Goal: Transaction & Acquisition: Purchase product/service

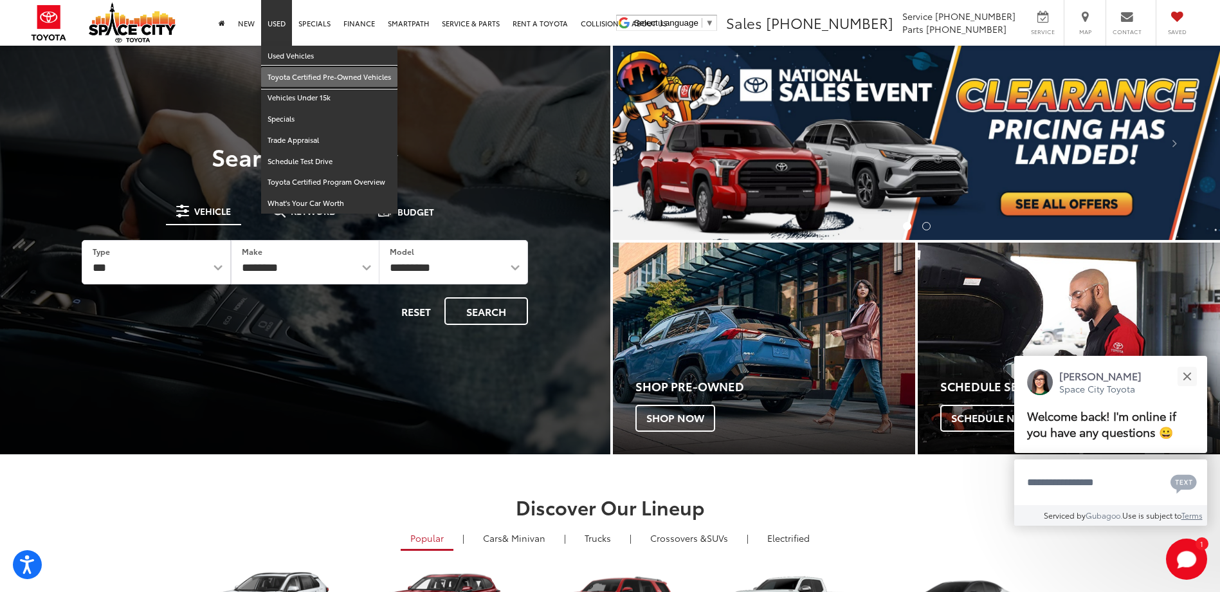
click at [305, 78] on link "Toyota Certified Pre-Owned Vehicles" at bounding box center [329, 77] width 136 height 21
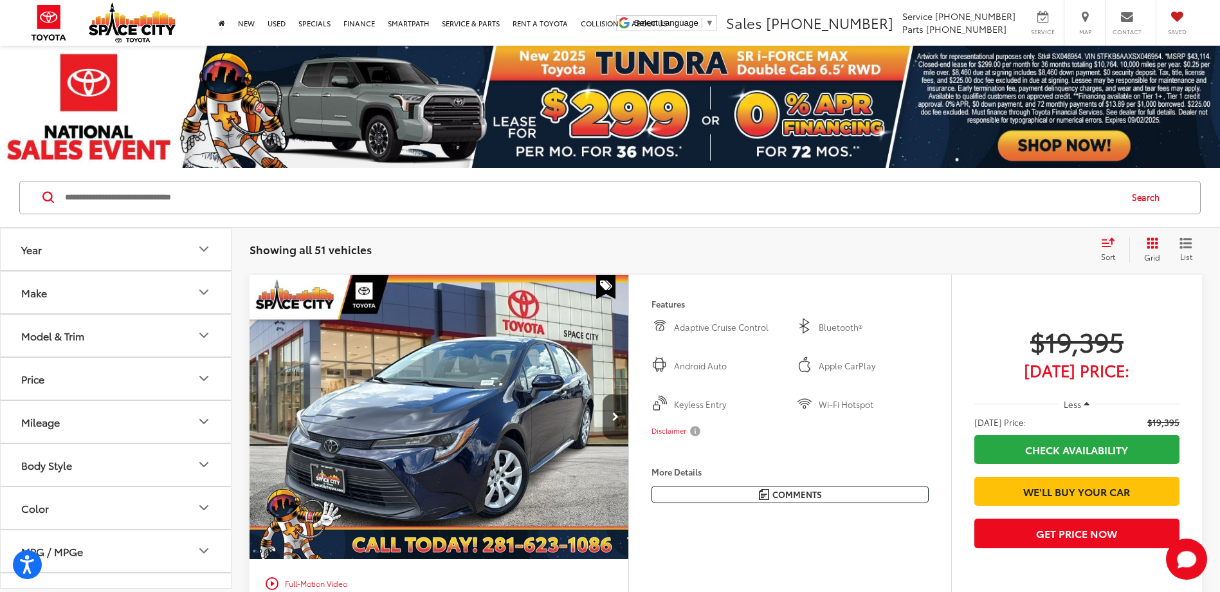
click at [1108, 247] on div "Sort" at bounding box center [1111, 250] width 35 height 26
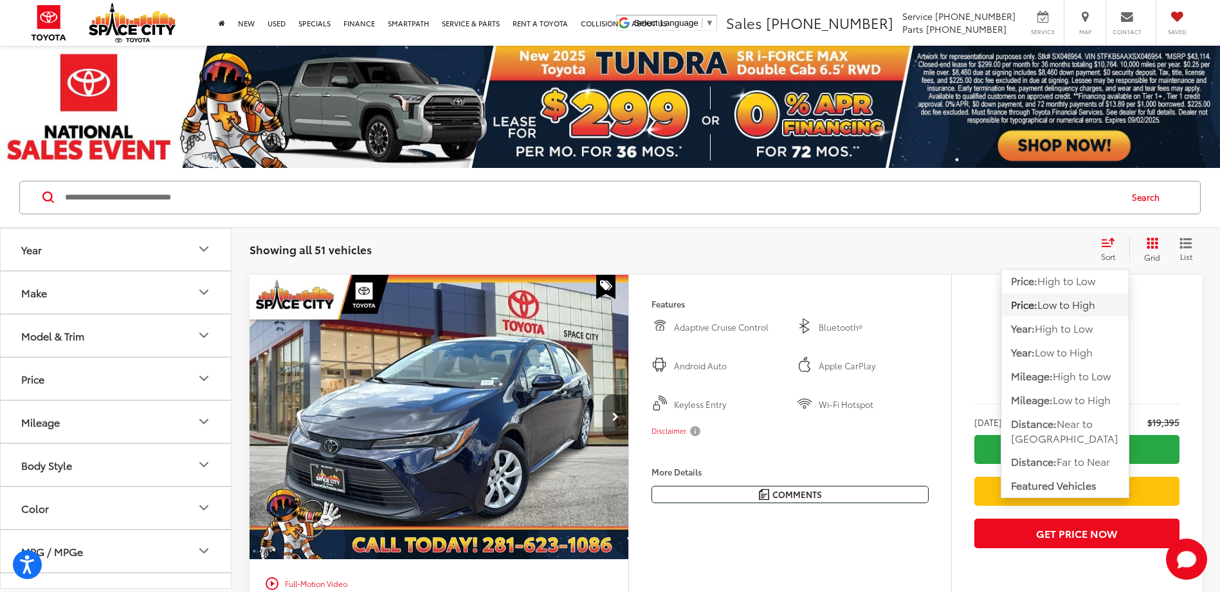
click at [1067, 307] on span "Low to High" at bounding box center [1066, 303] width 58 height 15
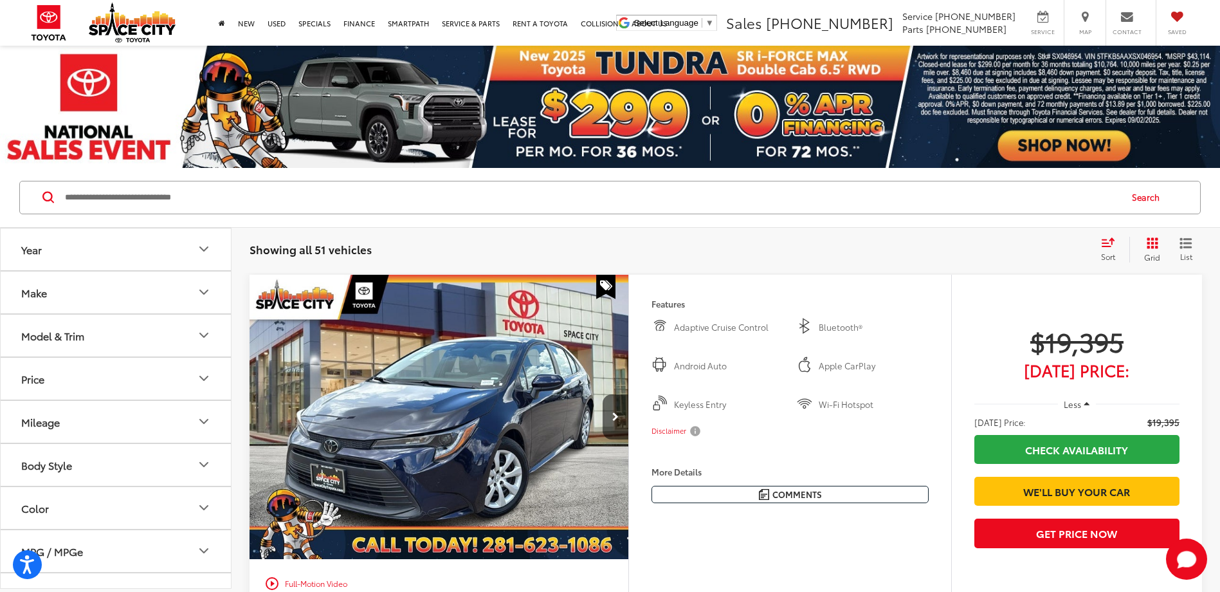
click at [66, 379] on button "Price" at bounding box center [116, 379] width 231 height 42
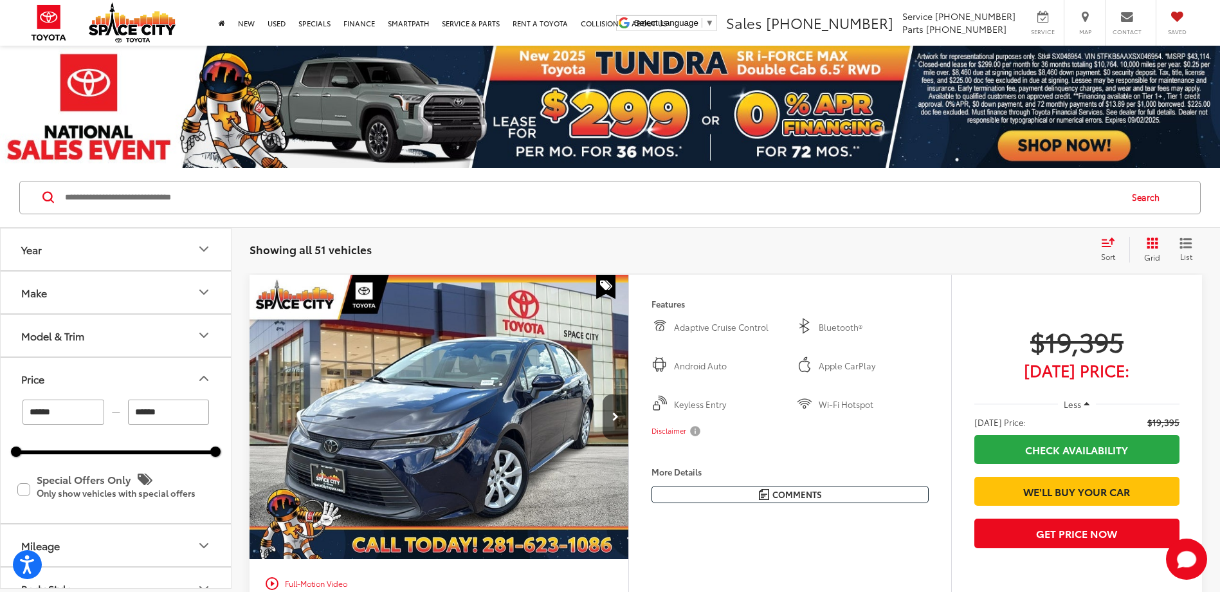
click at [66, 412] on input "******" at bounding box center [64, 411] width 82 height 25
type input "*"
click at [150, 413] on input "******" at bounding box center [169, 411] width 82 height 25
type input "******"
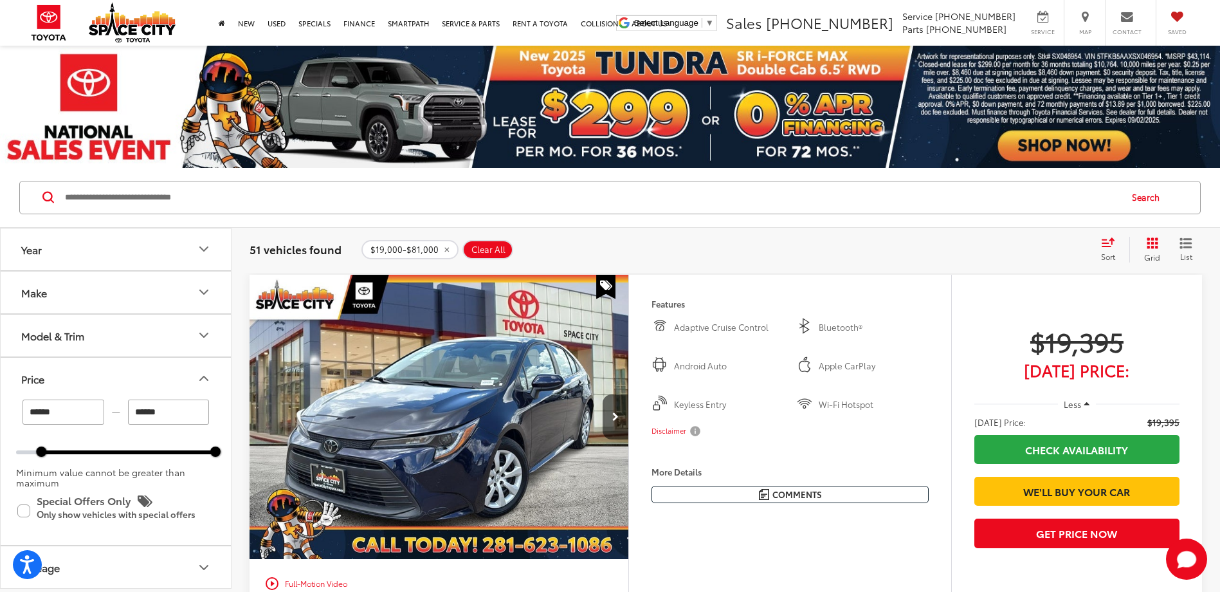
drag, startPoint x: 176, startPoint y: 405, endPoint x: 117, endPoint y: 407, distance: 58.5
click at [117, 407] on div "****** — ******" at bounding box center [115, 411] width 199 height 25
type input "******"
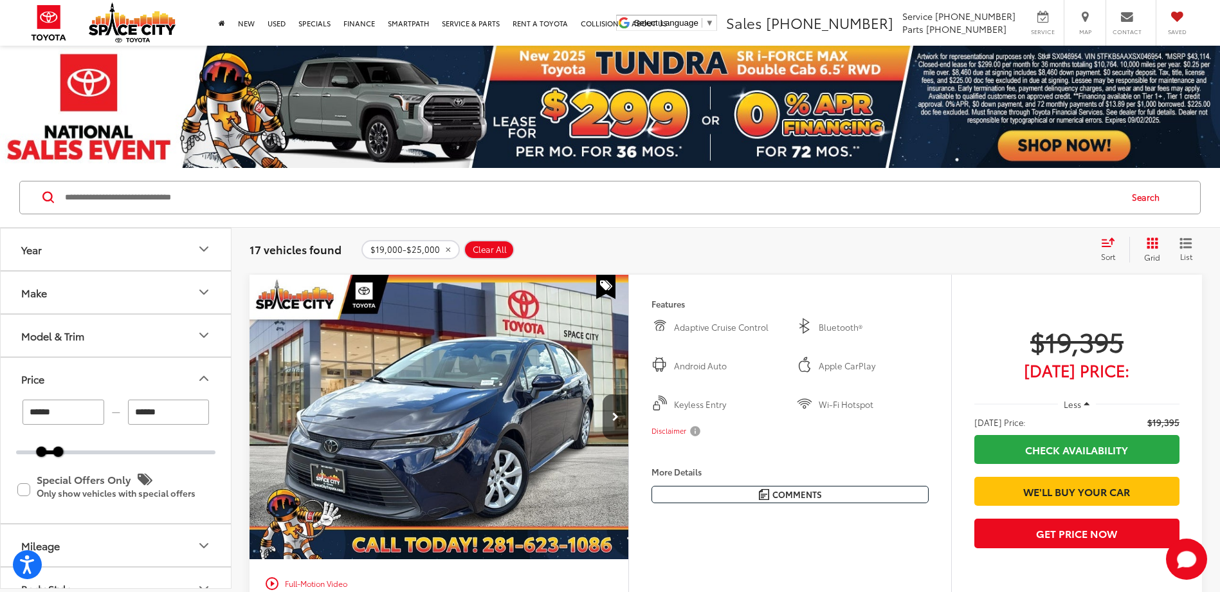
click at [1110, 247] on div "Sort" at bounding box center [1111, 250] width 35 height 26
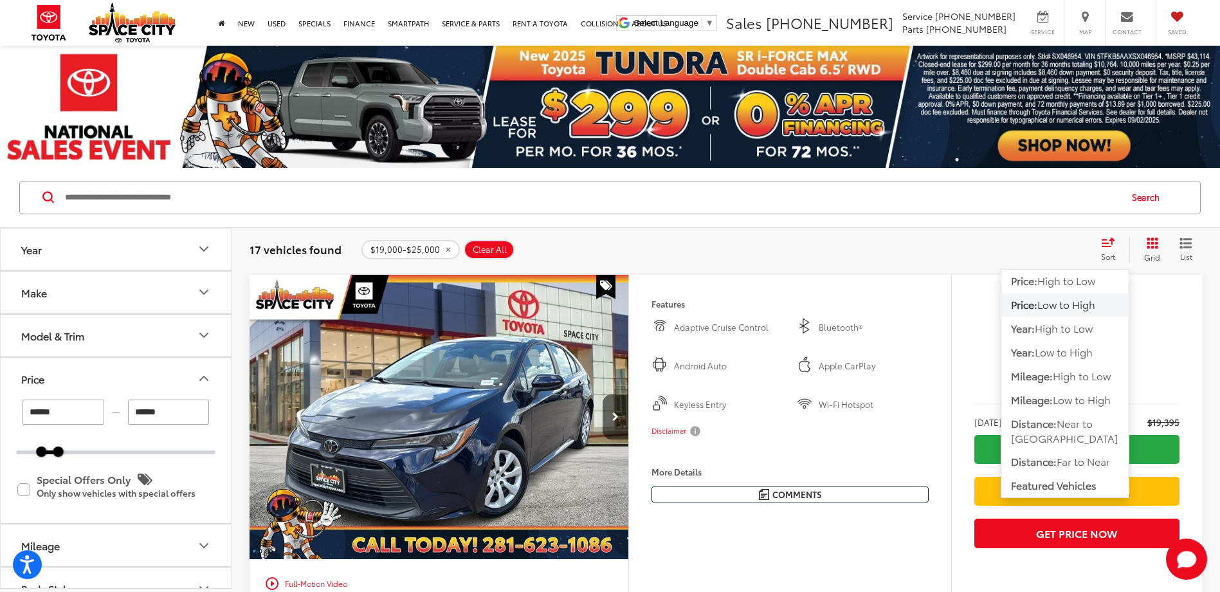
click at [1062, 305] on span "Low to High" at bounding box center [1066, 303] width 58 height 15
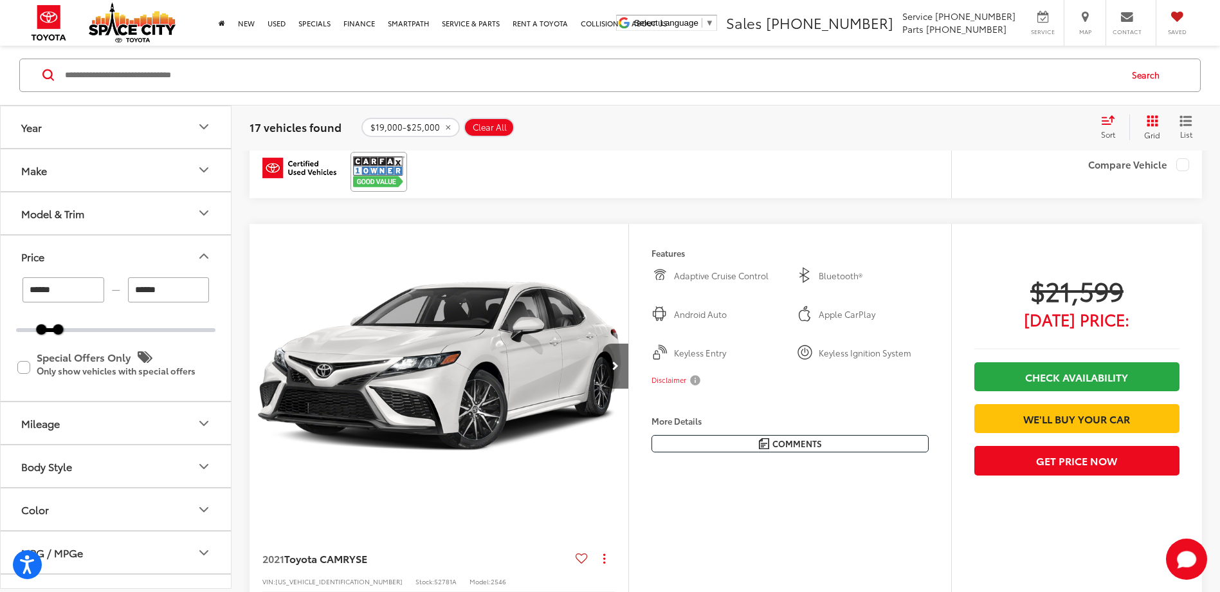
scroll to position [5144, 0]
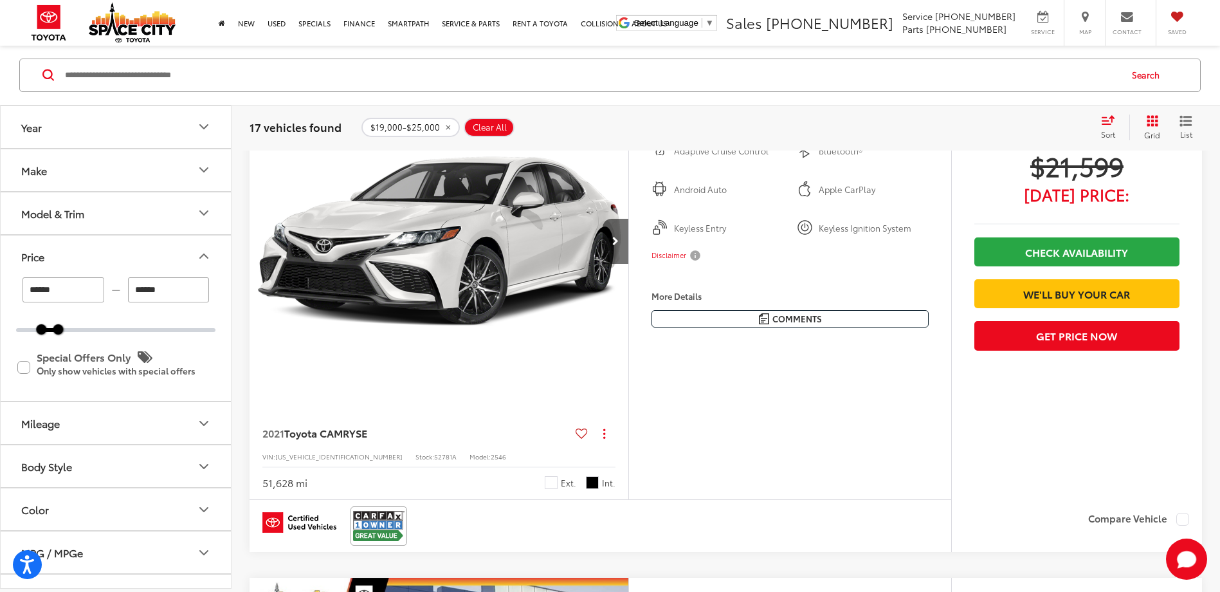
click at [381, 217] on img "2021 Toyota CAMRY SE 0" at bounding box center [439, 241] width 381 height 285
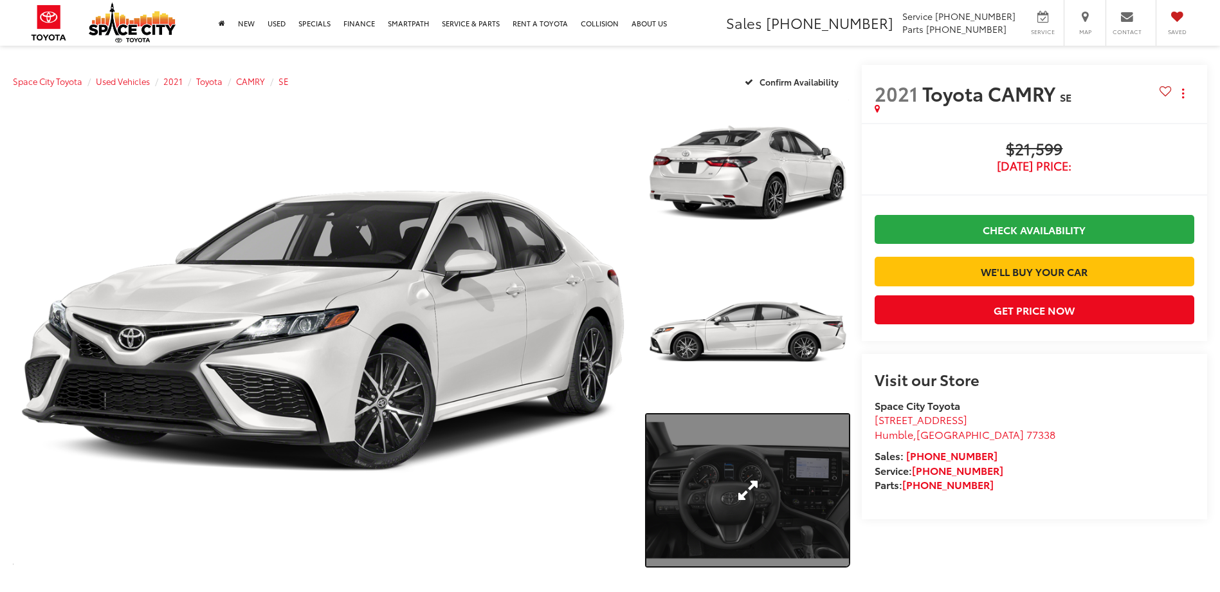
click at [734, 493] on link "Expand Photo 3" at bounding box center [747, 490] width 202 height 152
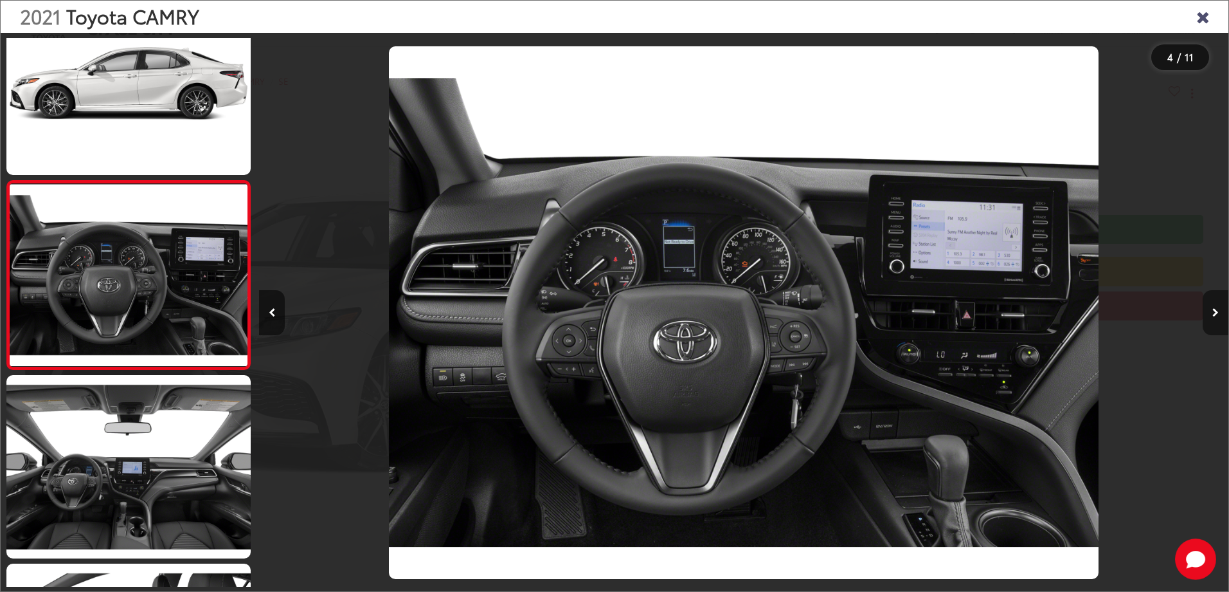
click at [1210, 318] on button "Next image" at bounding box center [1216, 312] width 26 height 45
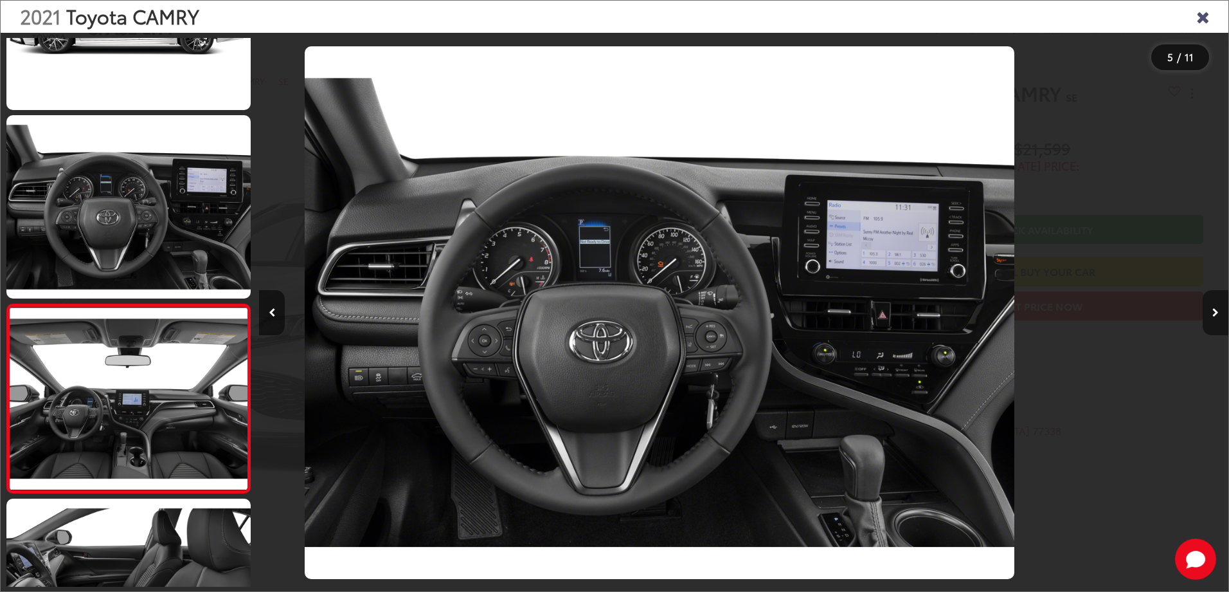
scroll to position [612, 0]
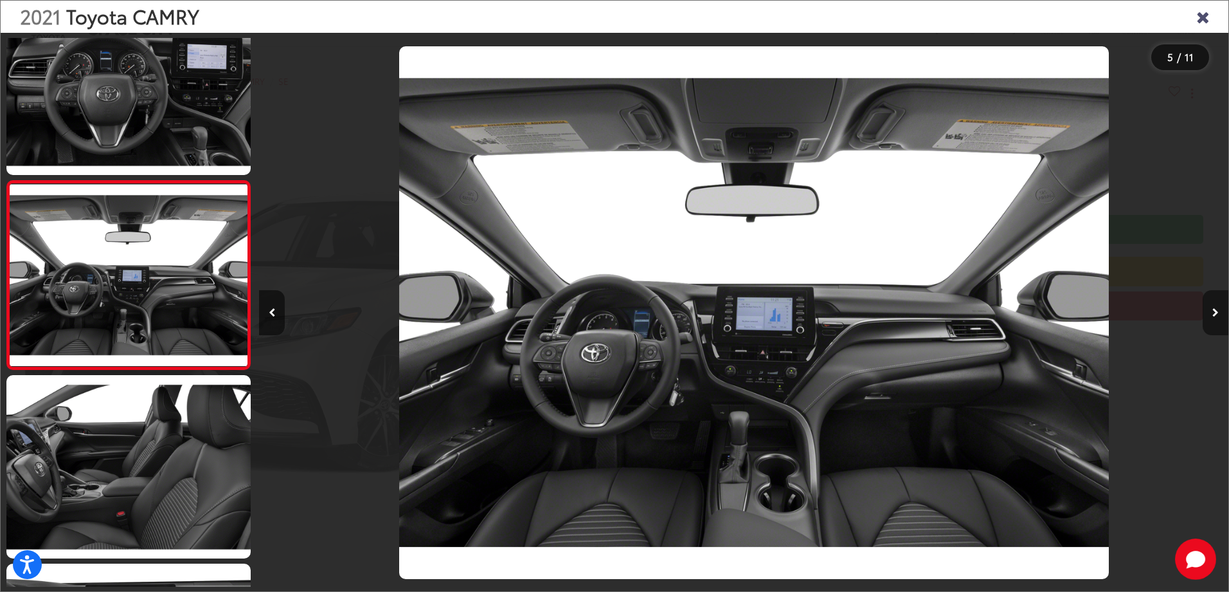
click at [1211, 320] on button "Next image" at bounding box center [1216, 312] width 26 height 45
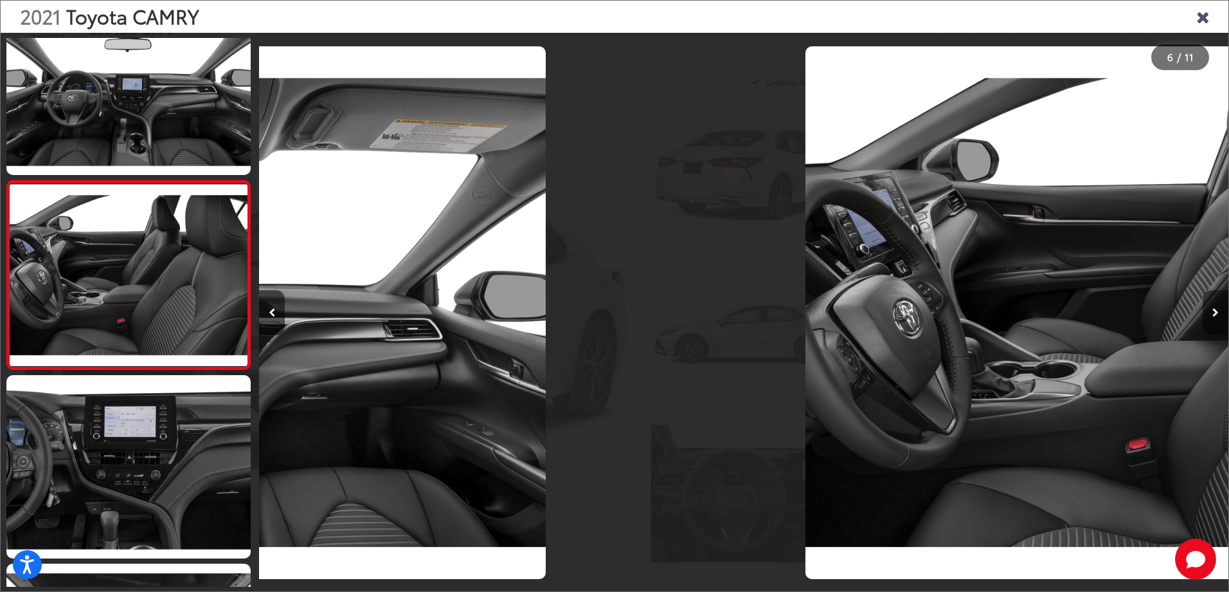
scroll to position [0, 4825]
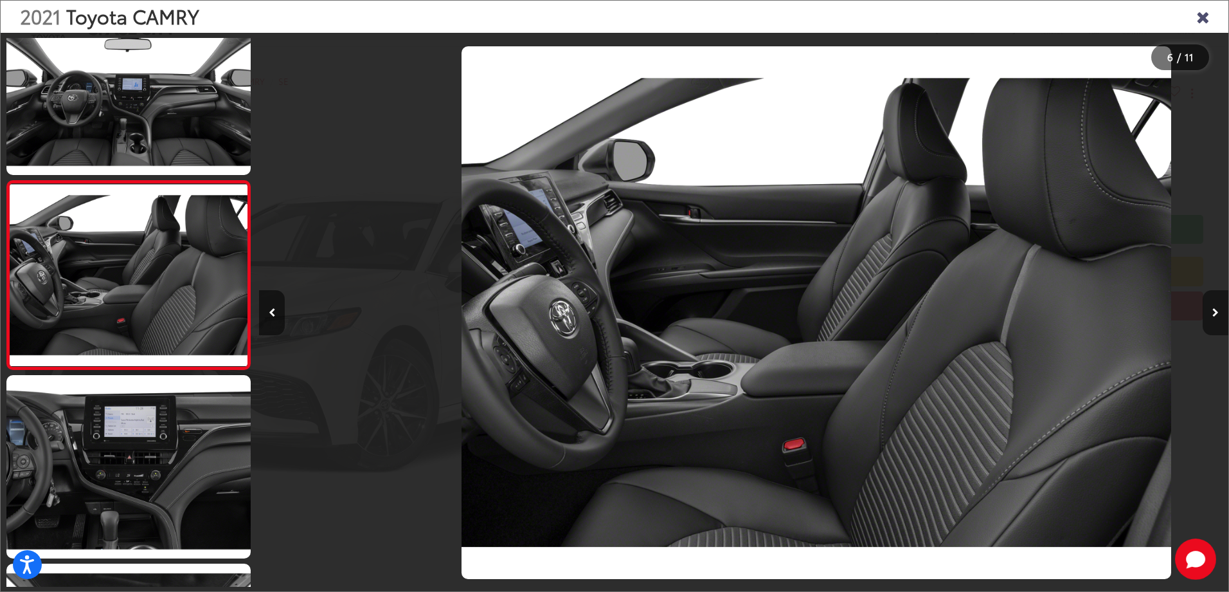
click at [1211, 320] on button "Next image" at bounding box center [1216, 312] width 26 height 45
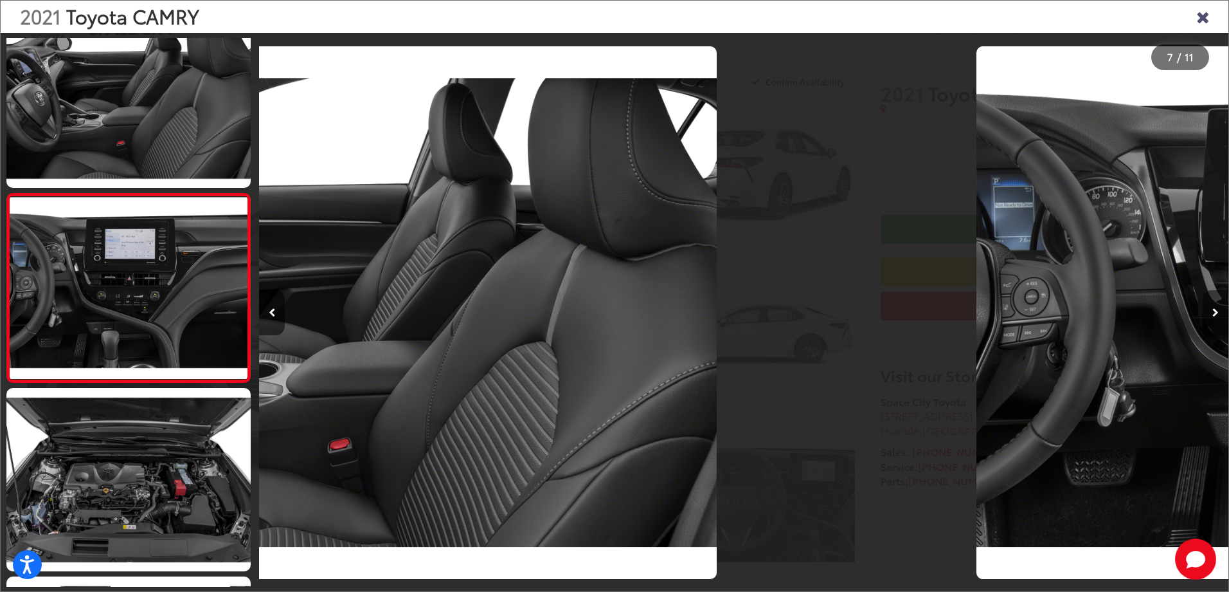
scroll to position [989, 0]
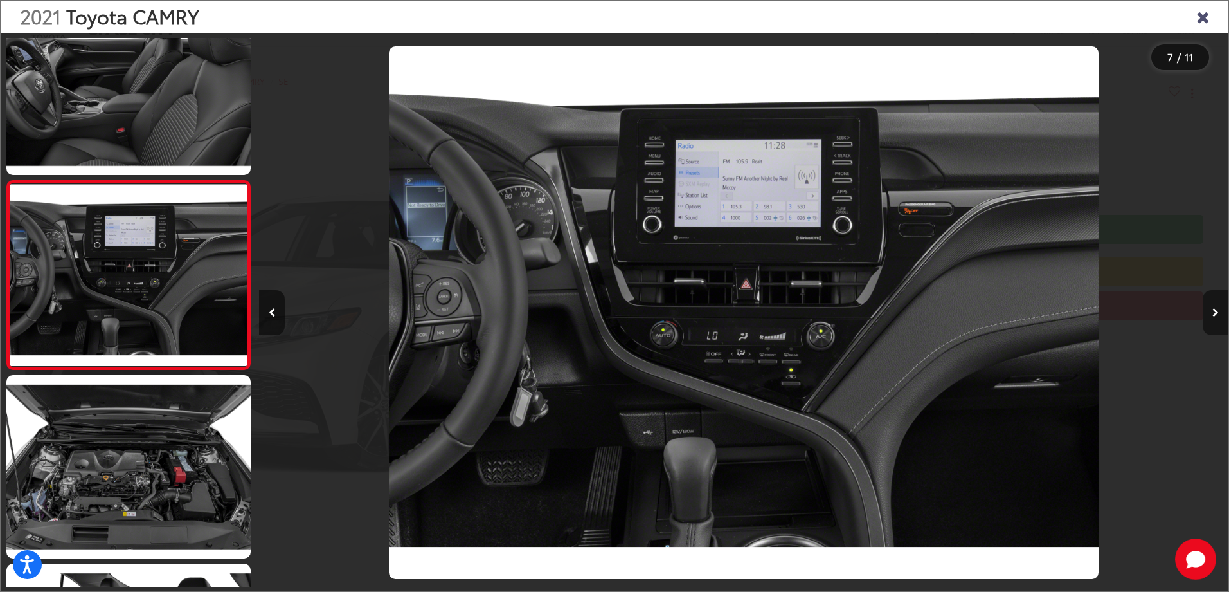
click at [1211, 320] on button "Next image" at bounding box center [1216, 312] width 26 height 45
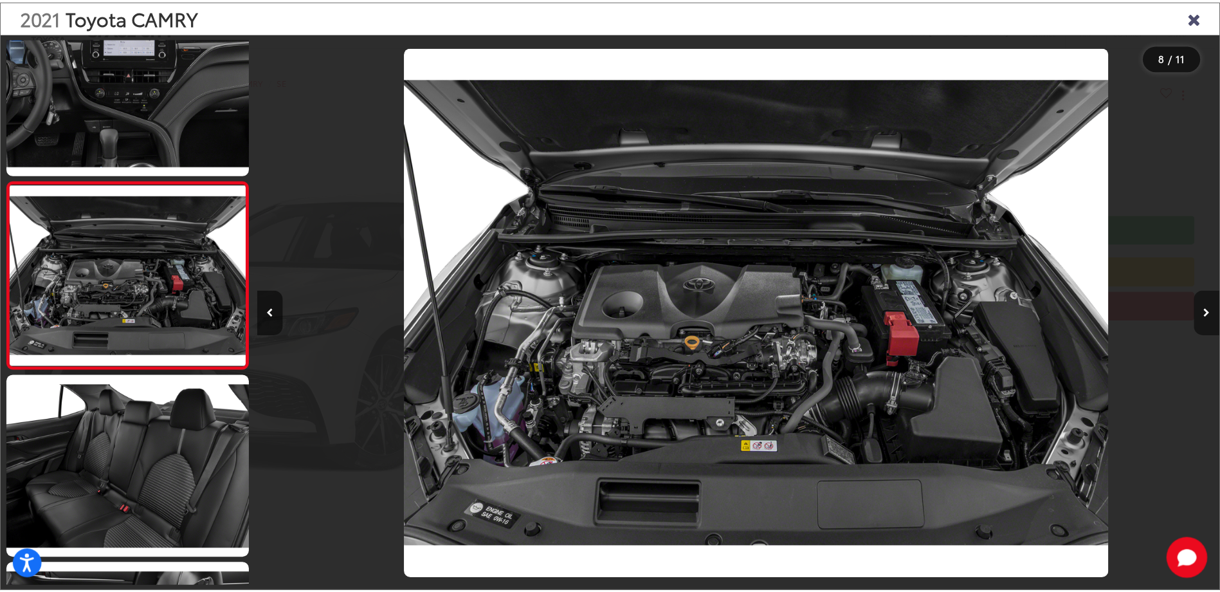
scroll to position [0, 6787]
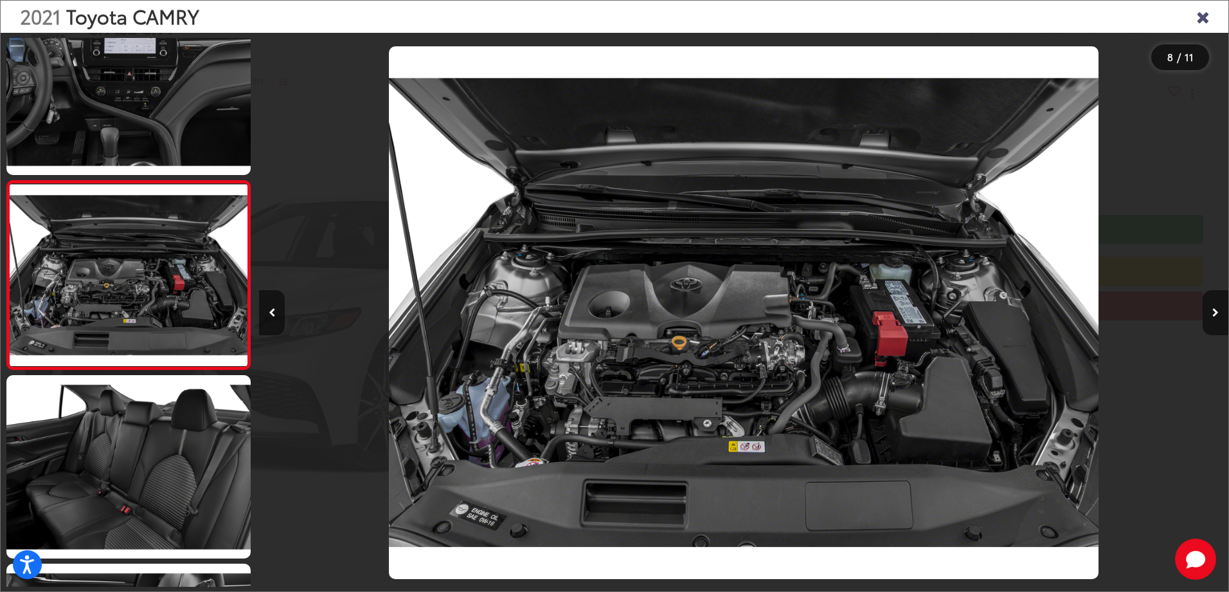
click at [1205, 17] on icon "Close gallery" at bounding box center [1203, 16] width 13 height 17
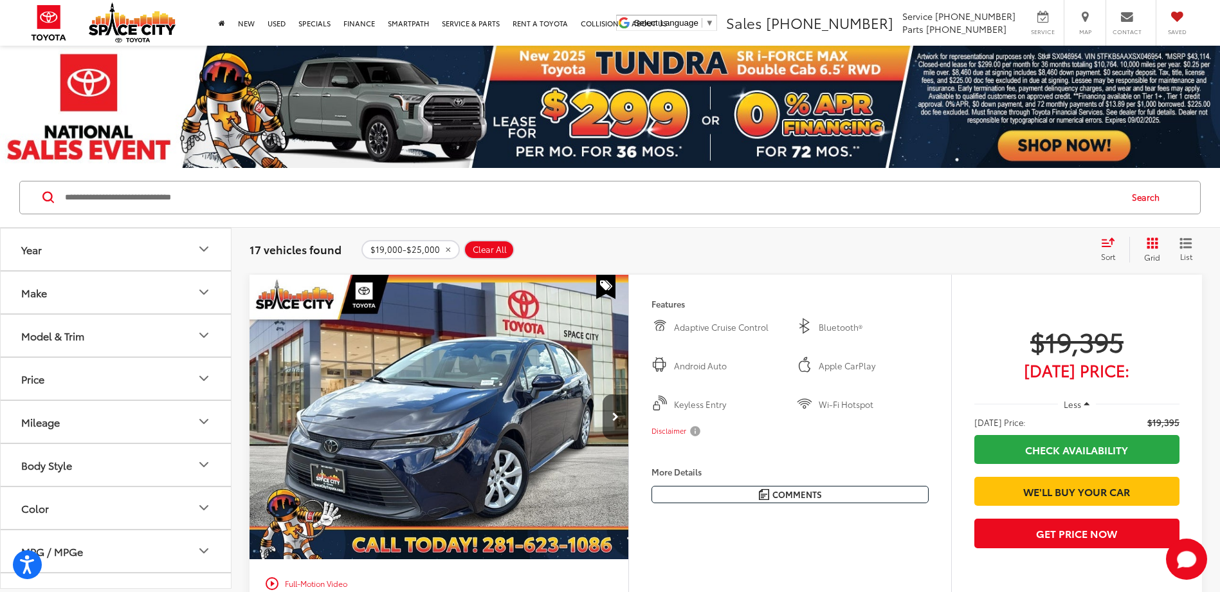
click at [64, 388] on button "Price" at bounding box center [116, 379] width 231 height 42
click at [1116, 251] on div "Sort" at bounding box center [1111, 250] width 35 height 26
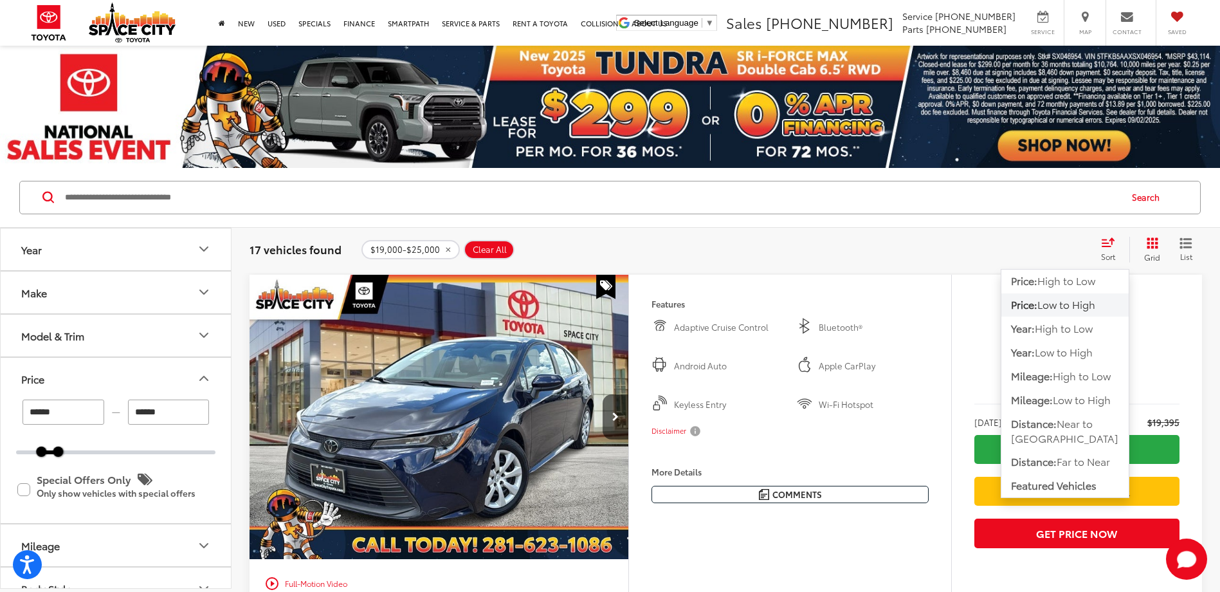
click at [1050, 306] on span "Low to High" at bounding box center [1066, 303] width 58 height 15
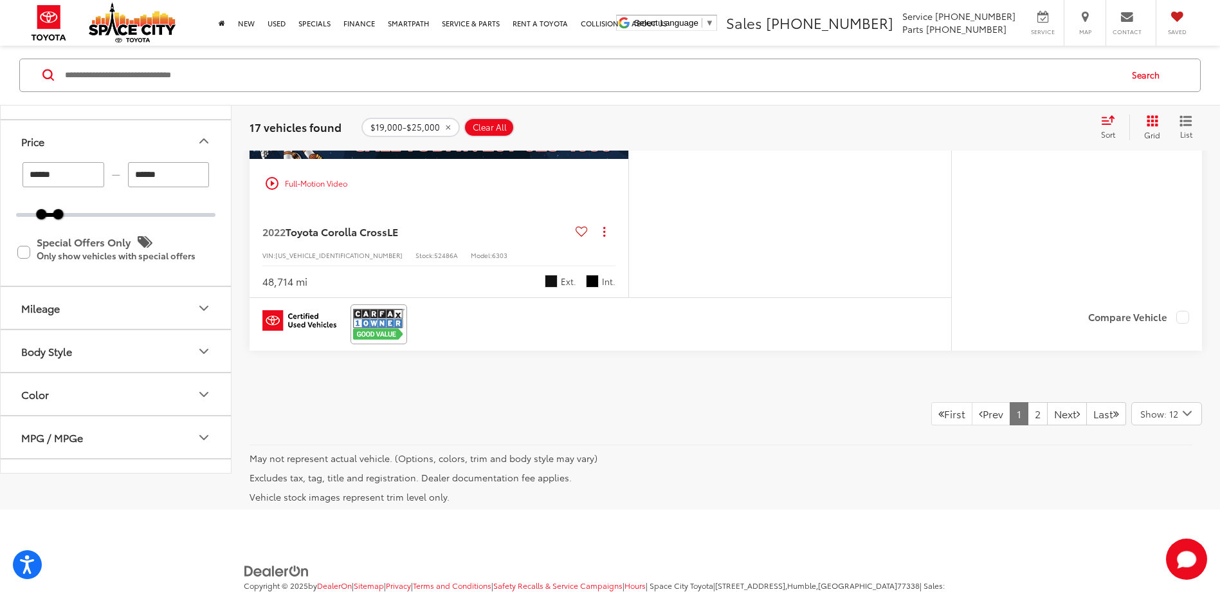
scroll to position [5901, 0]
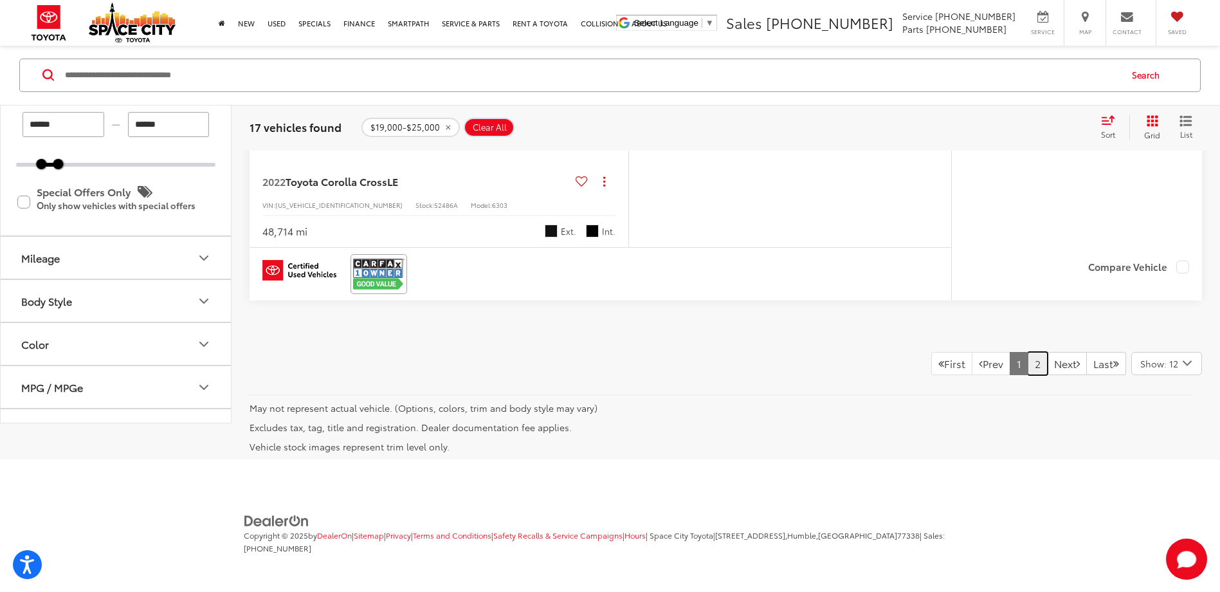
click at [1027, 365] on link "2" at bounding box center [1037, 363] width 20 height 23
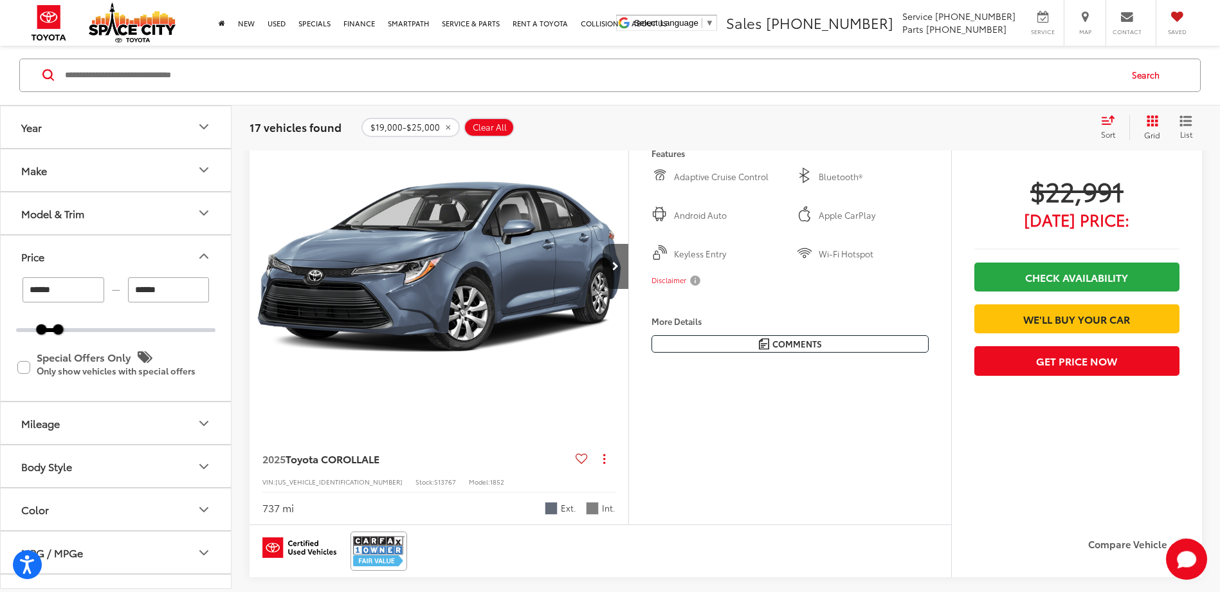
scroll to position [129, 0]
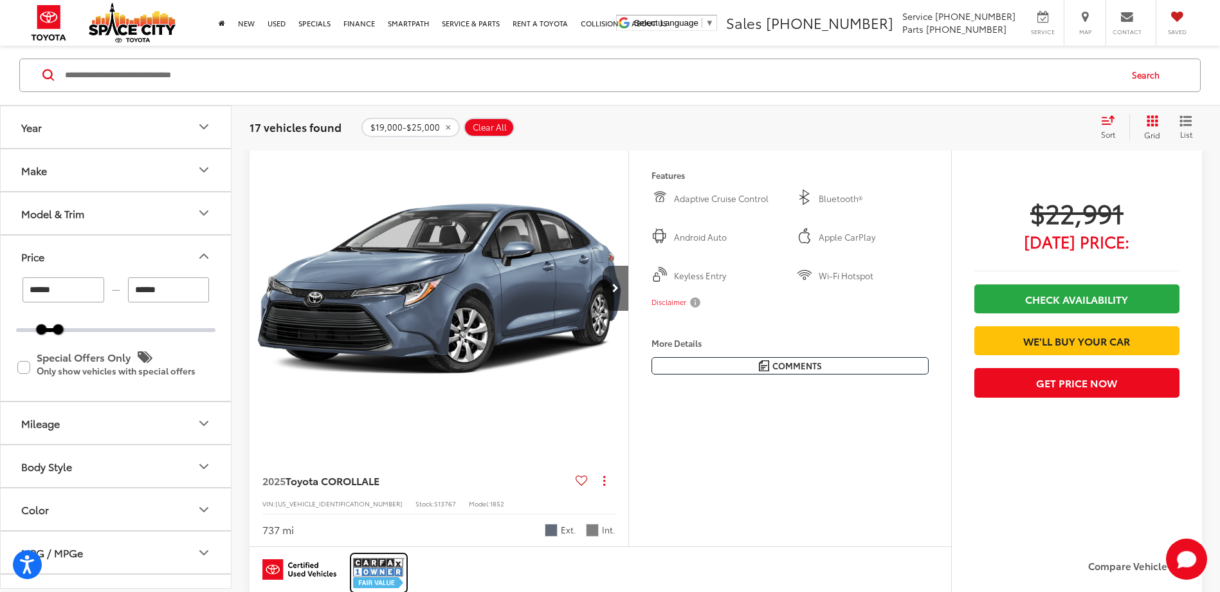
click at [386, 578] on img at bounding box center [378, 573] width 51 height 34
click at [617, 292] on icon "Next image" at bounding box center [615, 288] width 6 height 9
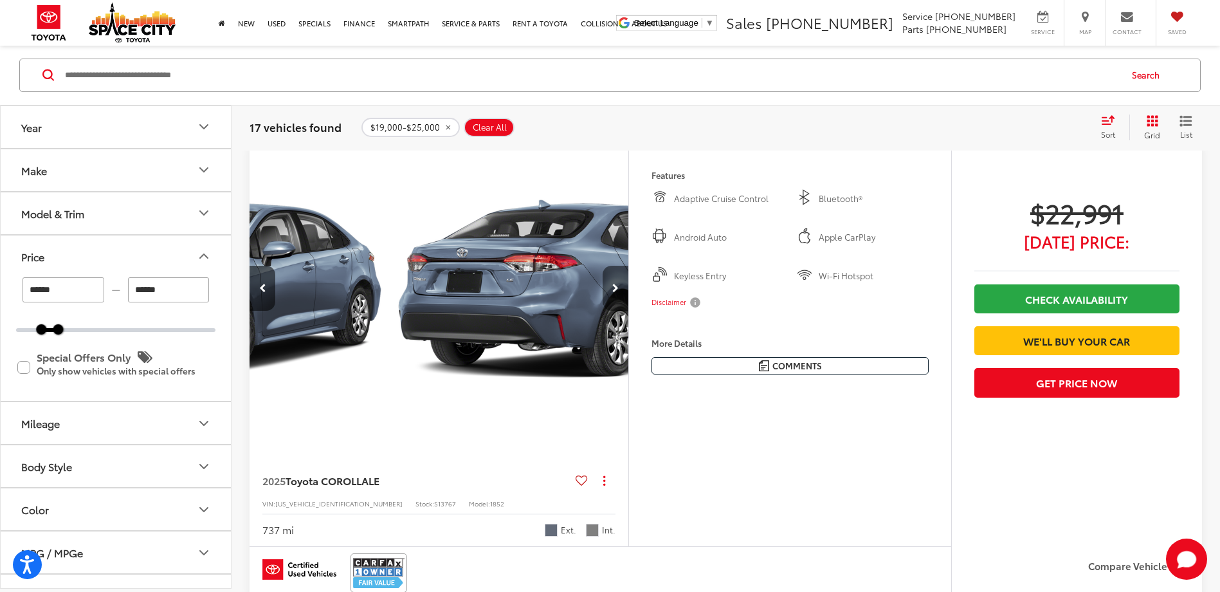
scroll to position [0, 381]
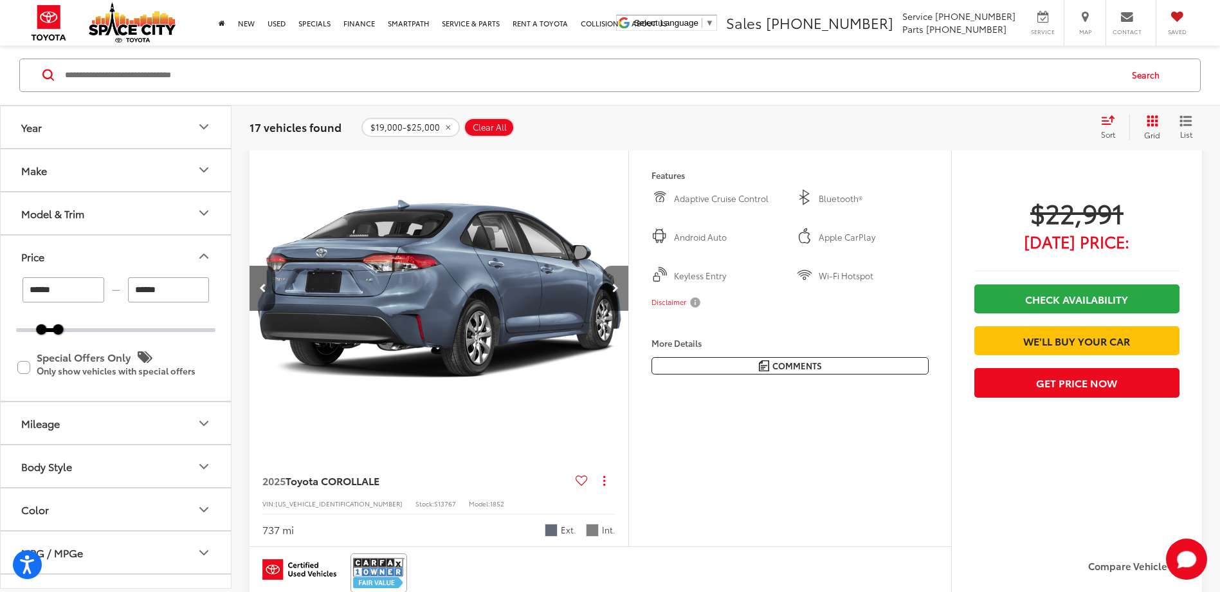
click at [617, 292] on icon "Next image" at bounding box center [615, 288] width 6 height 9
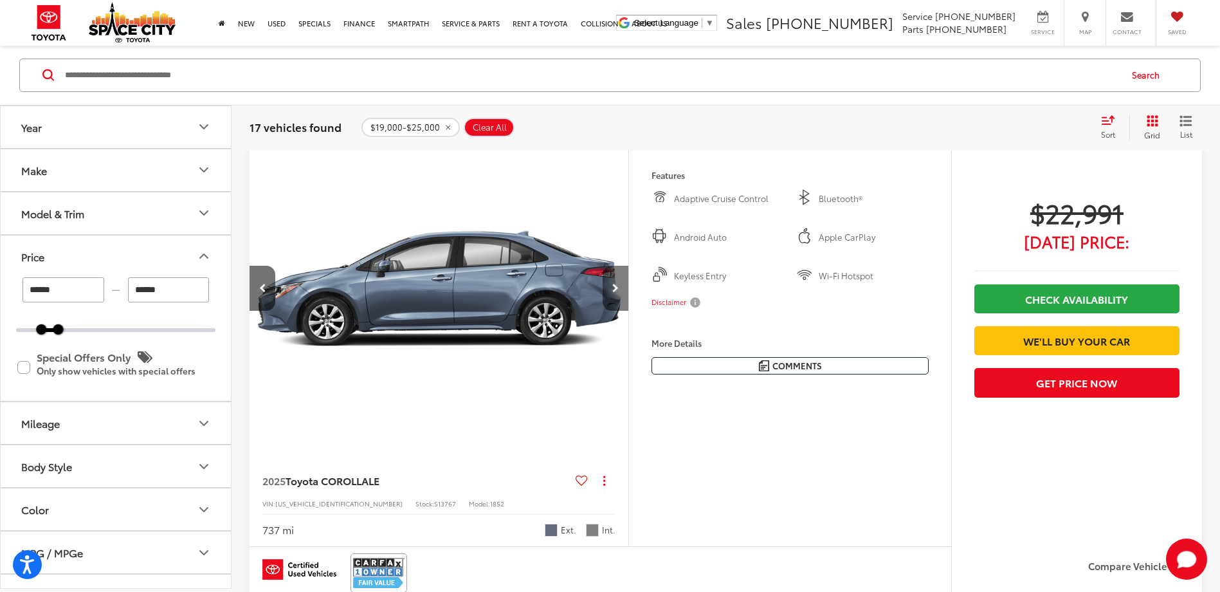
click at [617, 292] on icon "Next image" at bounding box center [615, 288] width 6 height 9
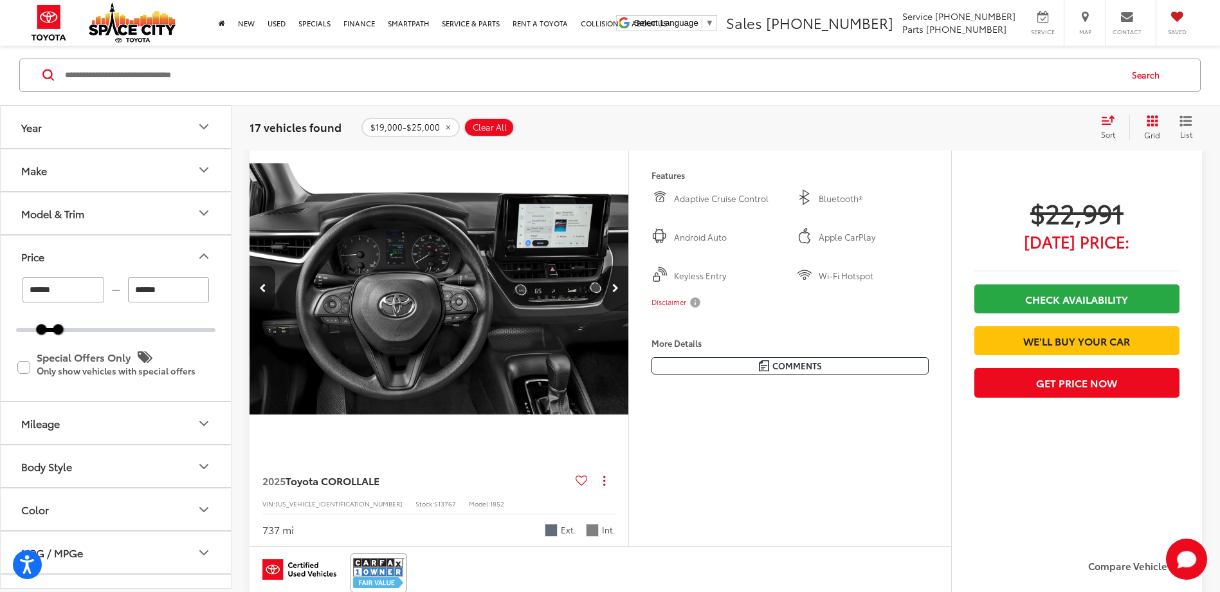
click at [617, 292] on icon "Next image" at bounding box center [615, 288] width 6 height 9
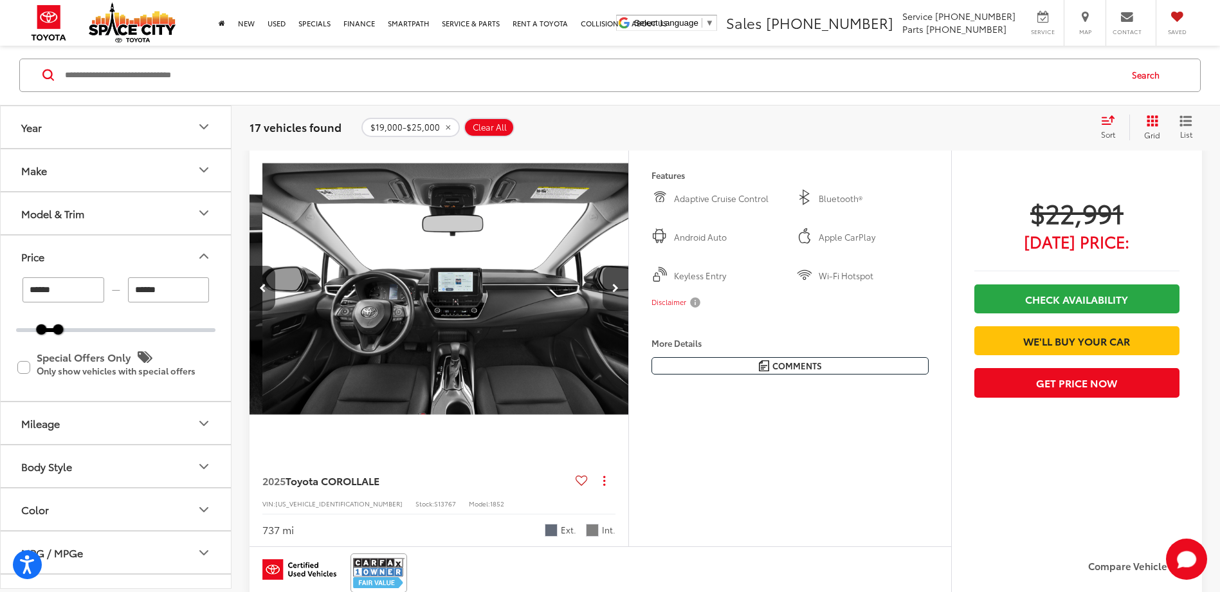
scroll to position [0, 1523]
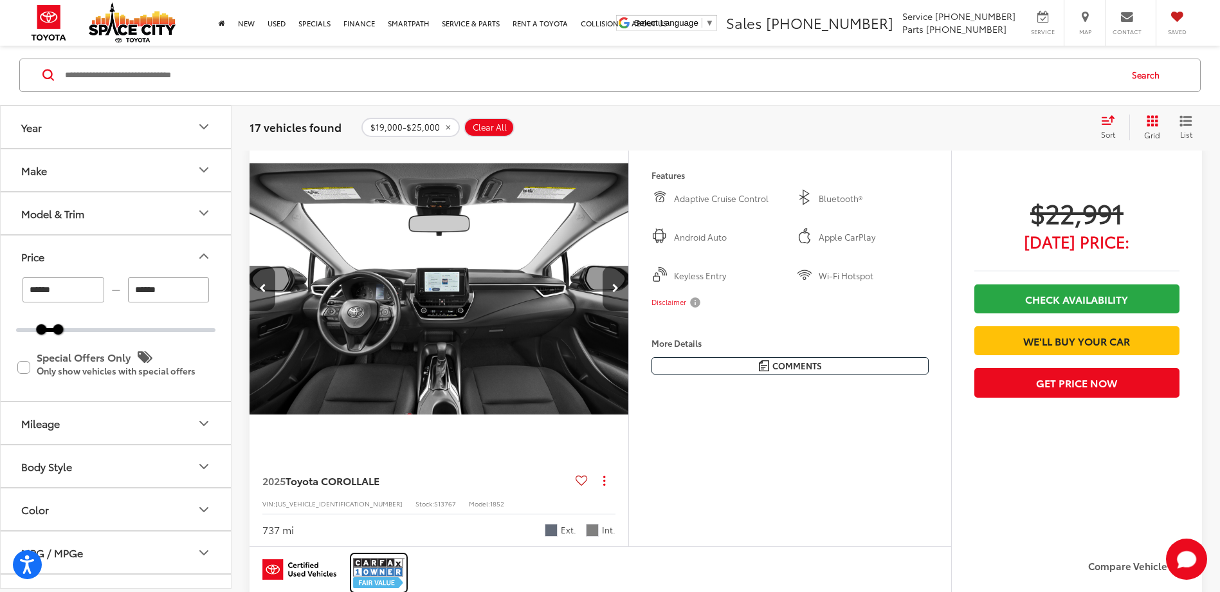
click at [397, 568] on img at bounding box center [378, 573] width 51 height 34
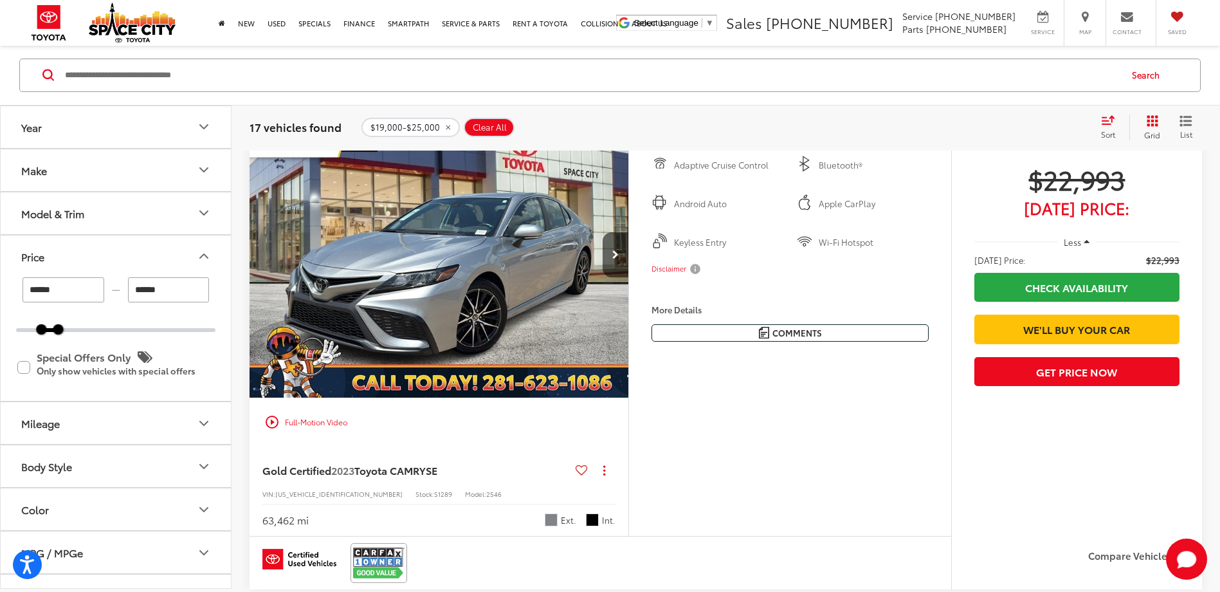
scroll to position [643, 0]
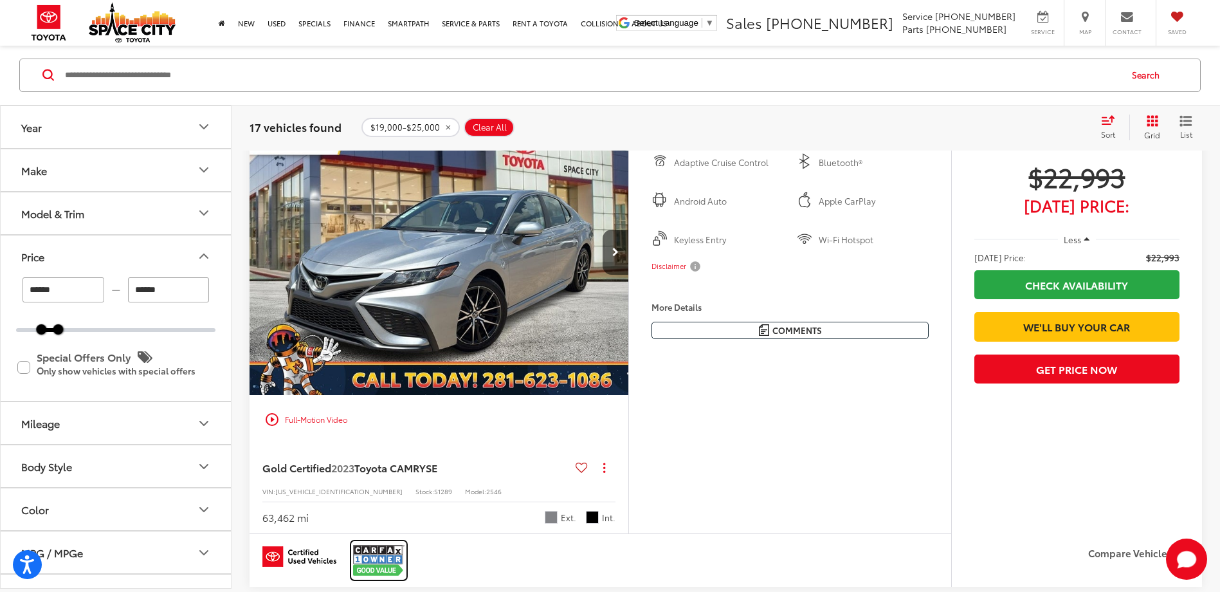
click at [385, 565] on img at bounding box center [378, 560] width 51 height 34
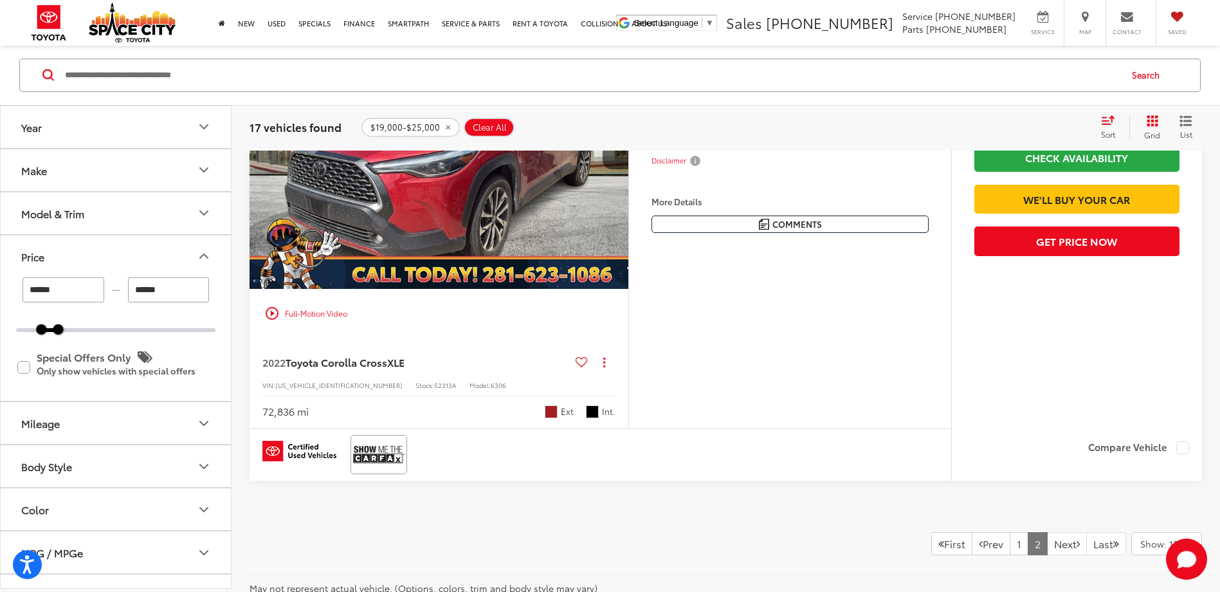
scroll to position [2435, 0]
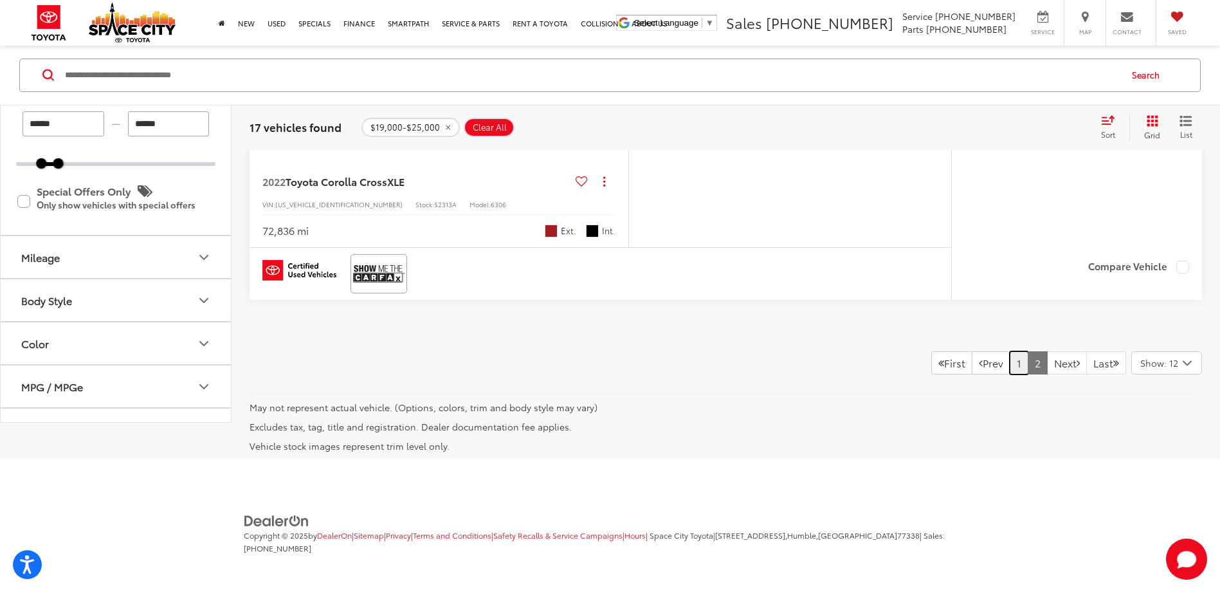
click at [1009, 367] on link "1" at bounding box center [1018, 362] width 19 height 23
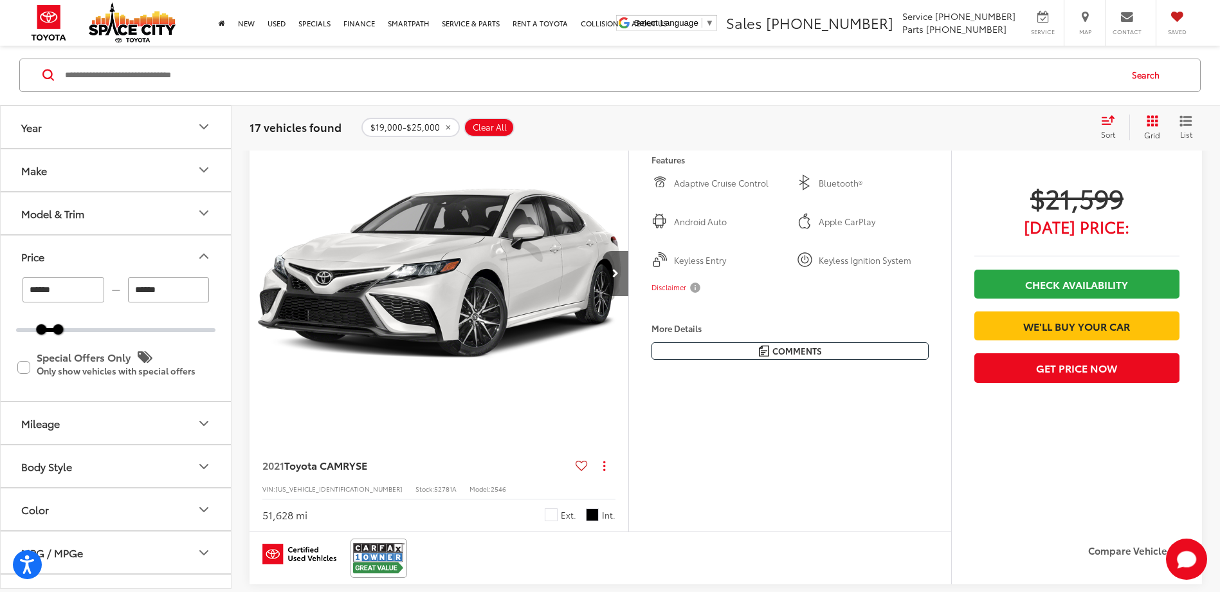
scroll to position [5137, 0]
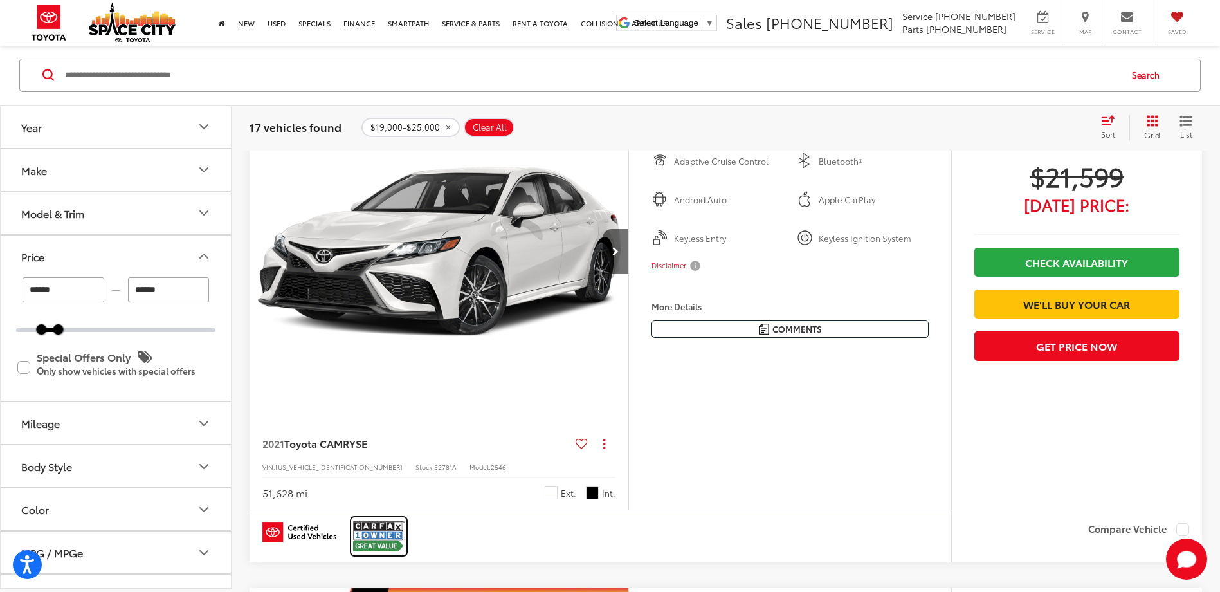
click at [383, 539] on img at bounding box center [378, 536] width 51 height 34
drag, startPoint x: 382, startPoint y: 268, endPoint x: 368, endPoint y: 263, distance: 14.4
click at [382, 267] on img "2021 Toyota CAMRY SE 0" at bounding box center [439, 251] width 381 height 285
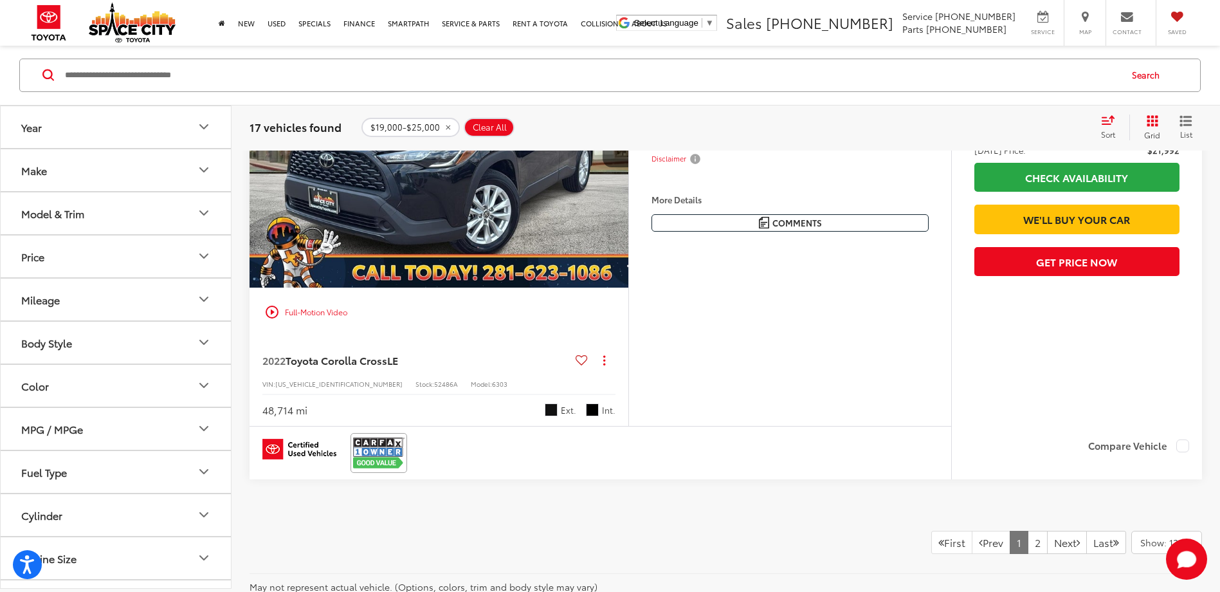
scroll to position [5708, 0]
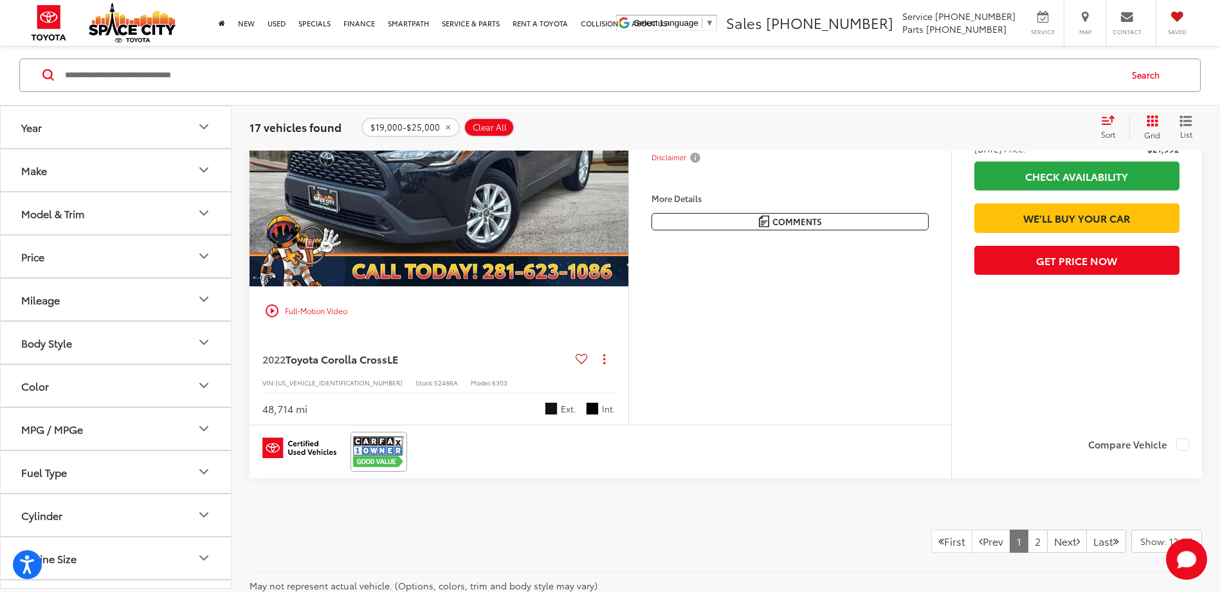
click at [440, 208] on img "2022 Toyota Corolla Cross LE 0" at bounding box center [439, 143] width 381 height 285
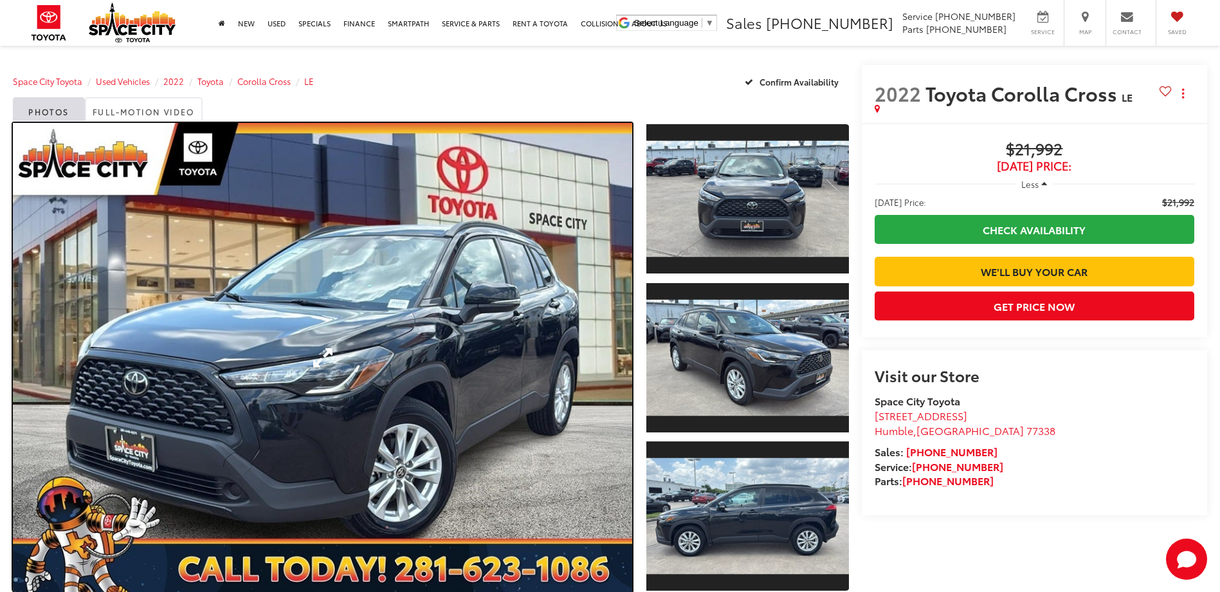
click at [392, 352] on link "Expand Photo 0" at bounding box center [322, 357] width 619 height 469
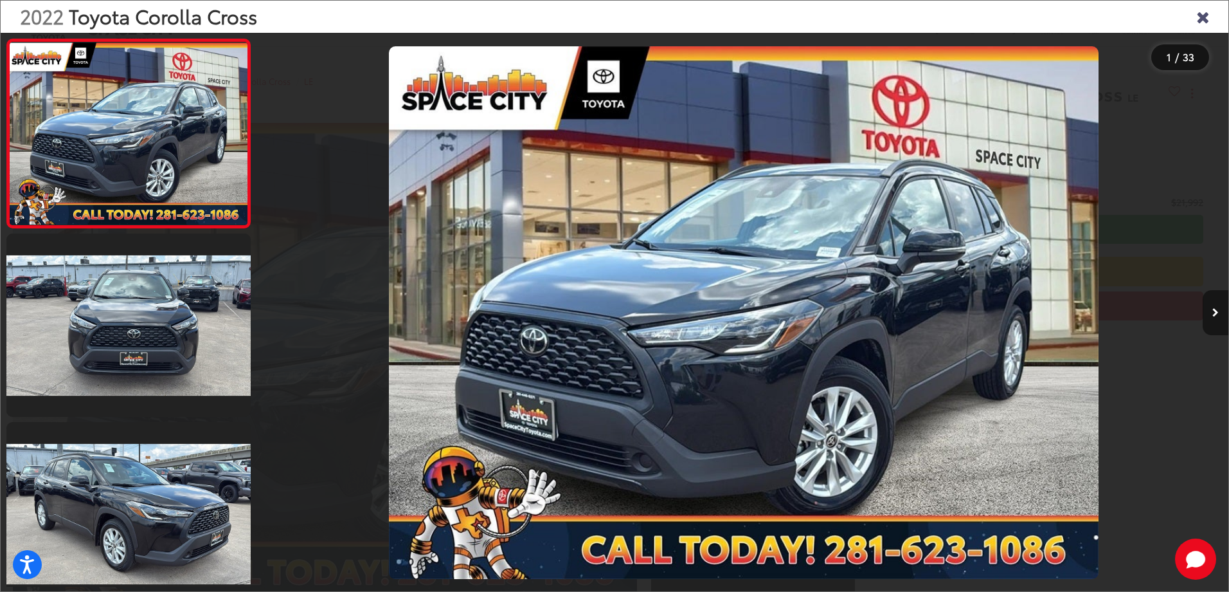
click at [1217, 319] on button "Next image" at bounding box center [1216, 312] width 26 height 45
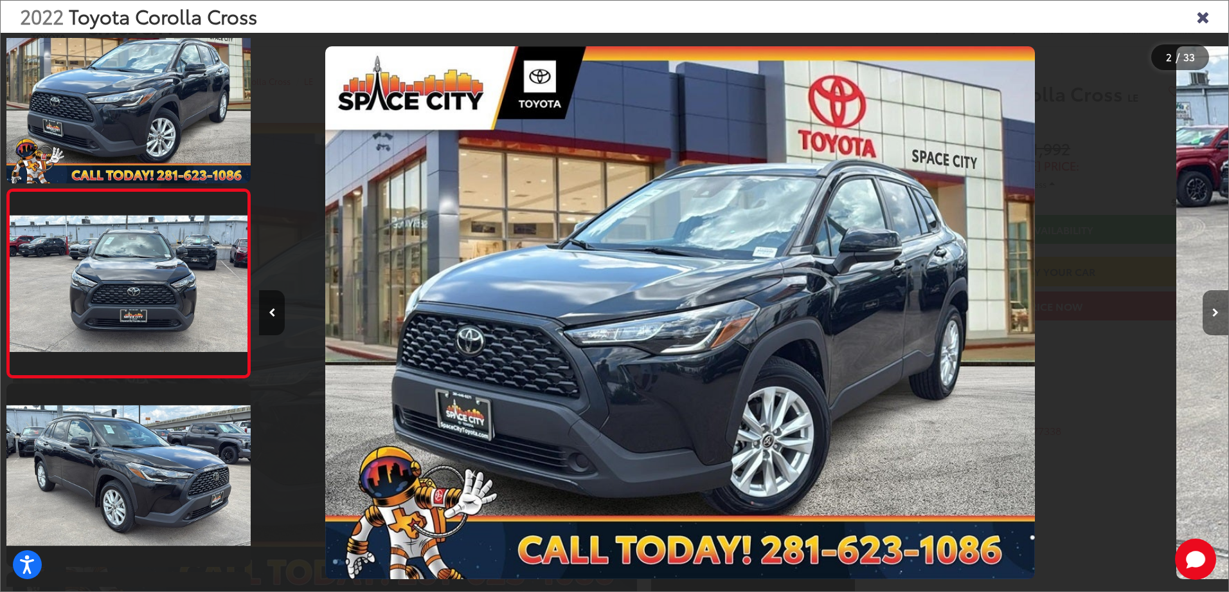
scroll to position [47, 0]
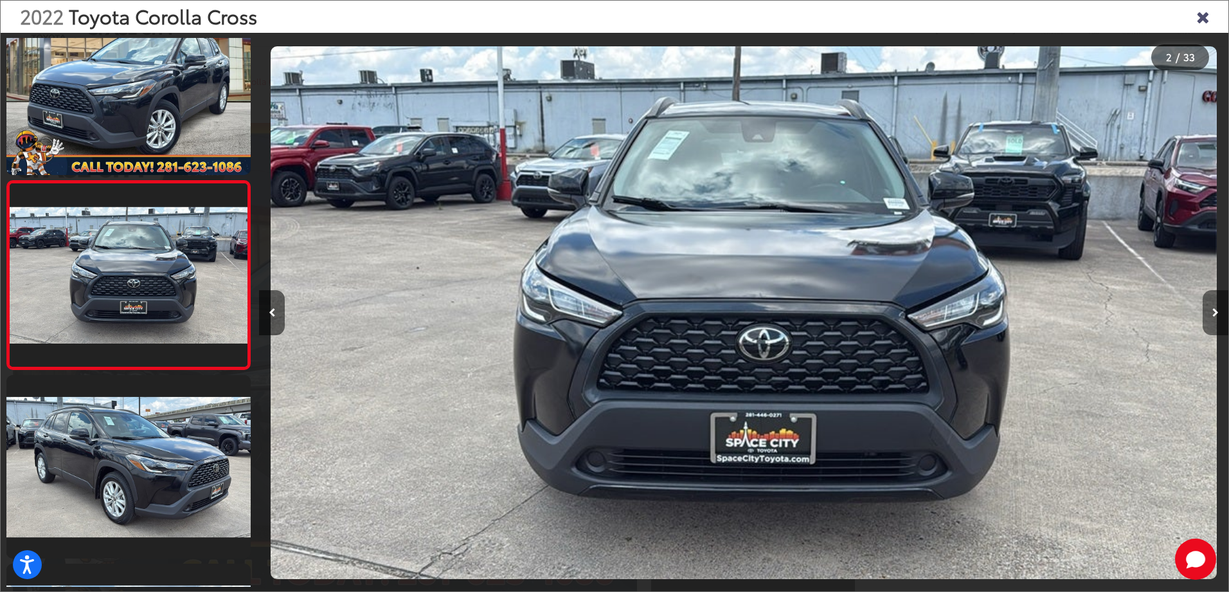
click at [1217, 319] on button "Next image" at bounding box center [1216, 312] width 26 height 45
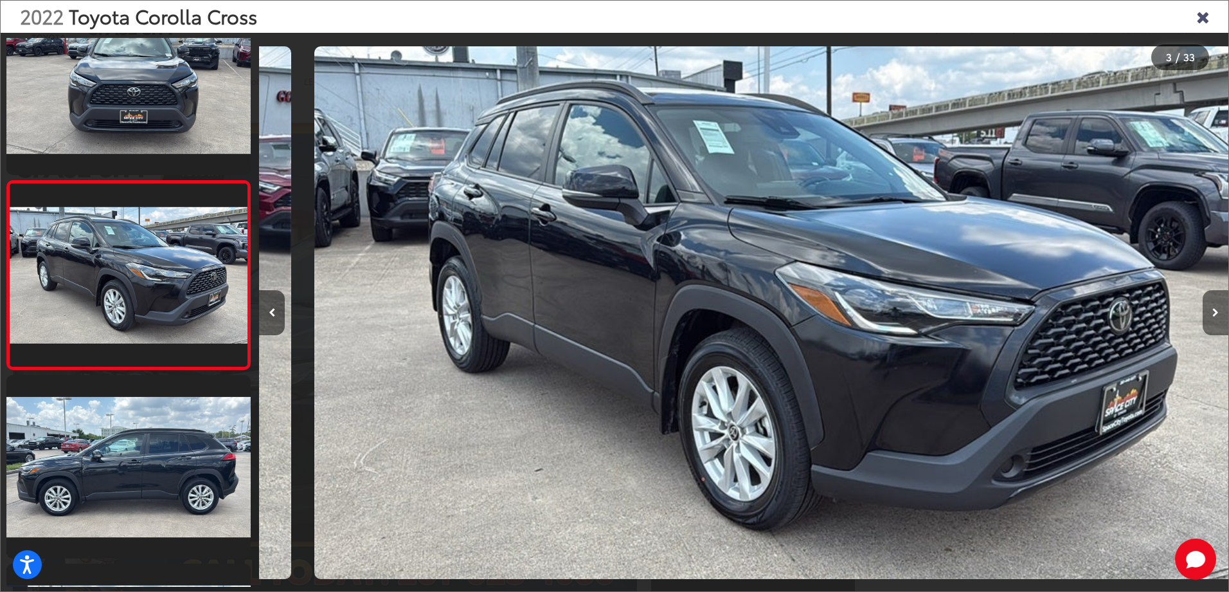
scroll to position [0, 1939]
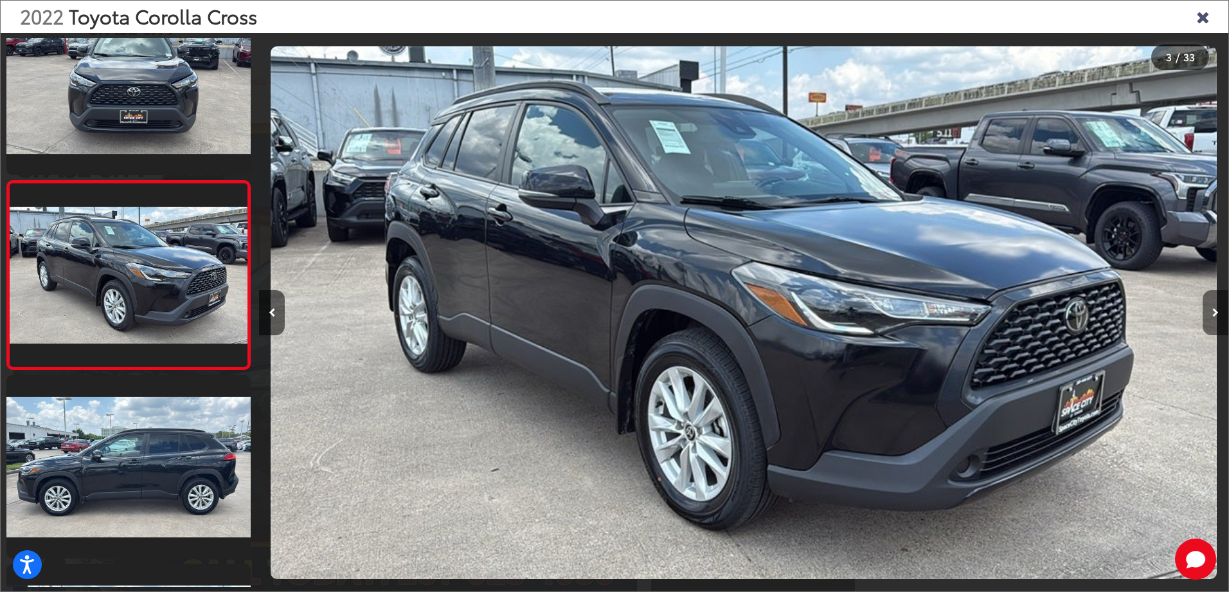
click at [1217, 319] on button "Next image" at bounding box center [1216, 312] width 26 height 45
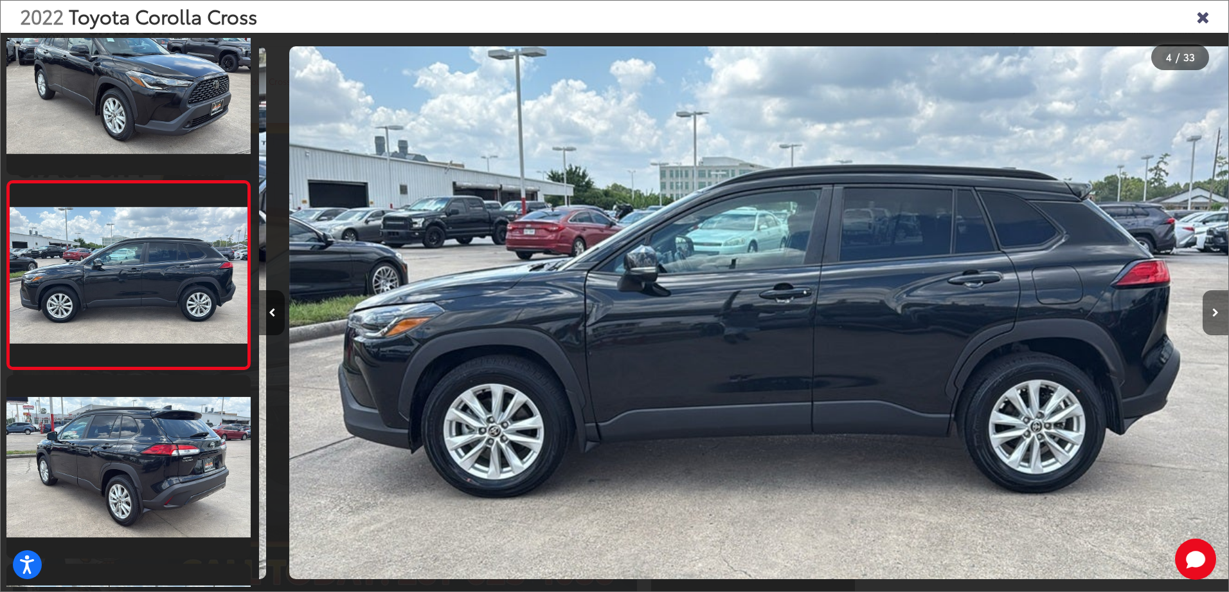
scroll to position [0, 2909]
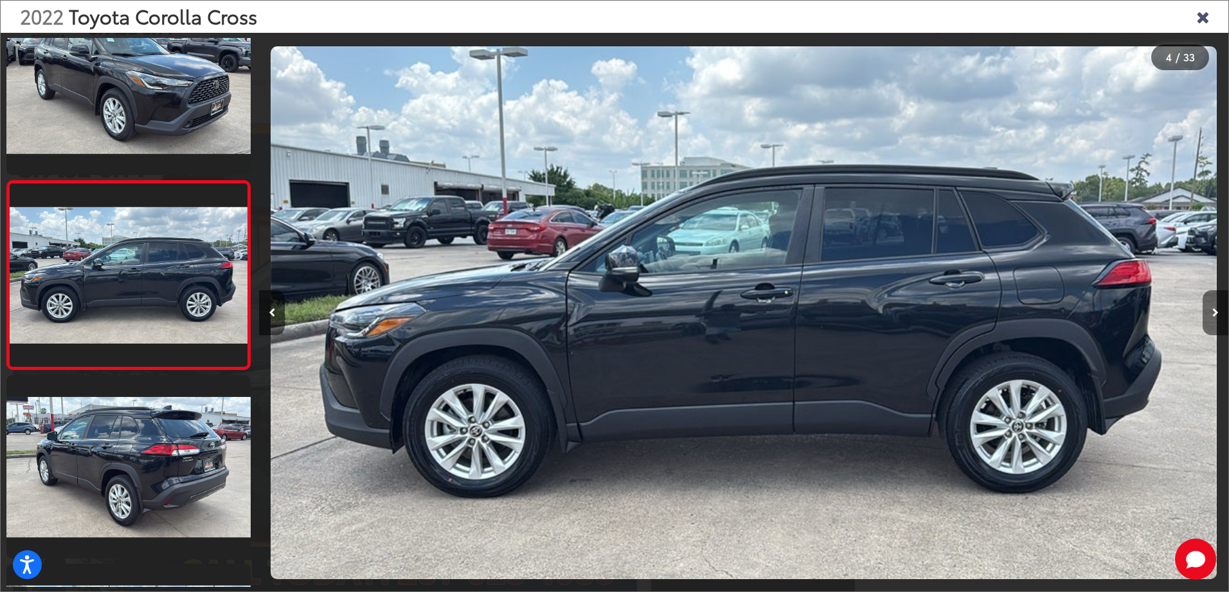
click at [1217, 319] on button "Next image" at bounding box center [1216, 312] width 26 height 45
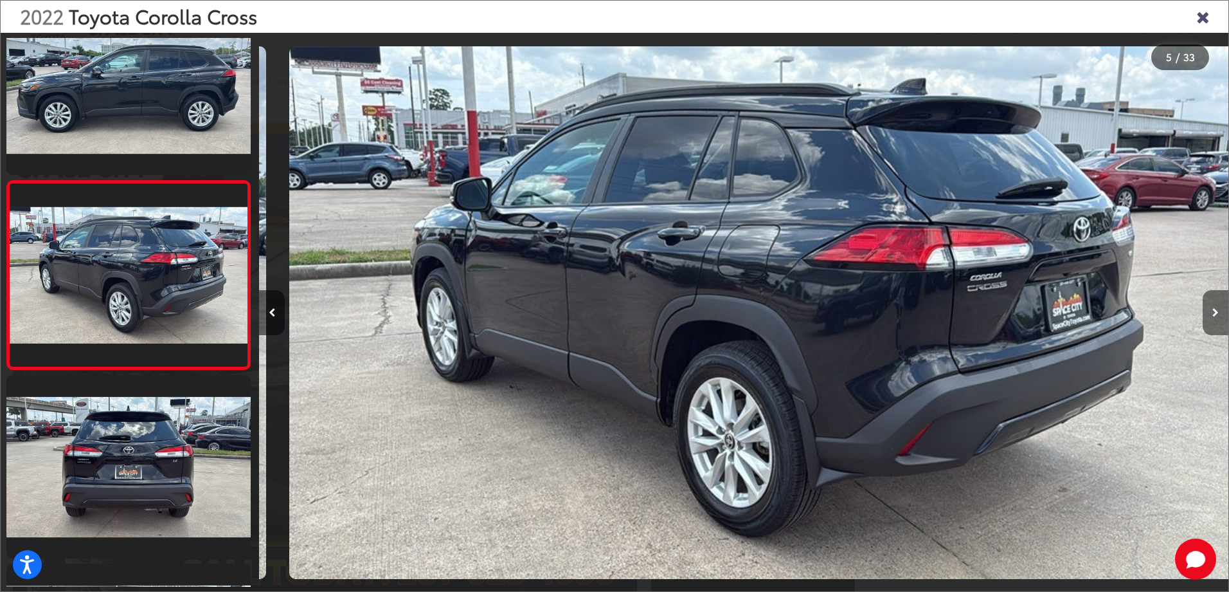
scroll to position [0, 3878]
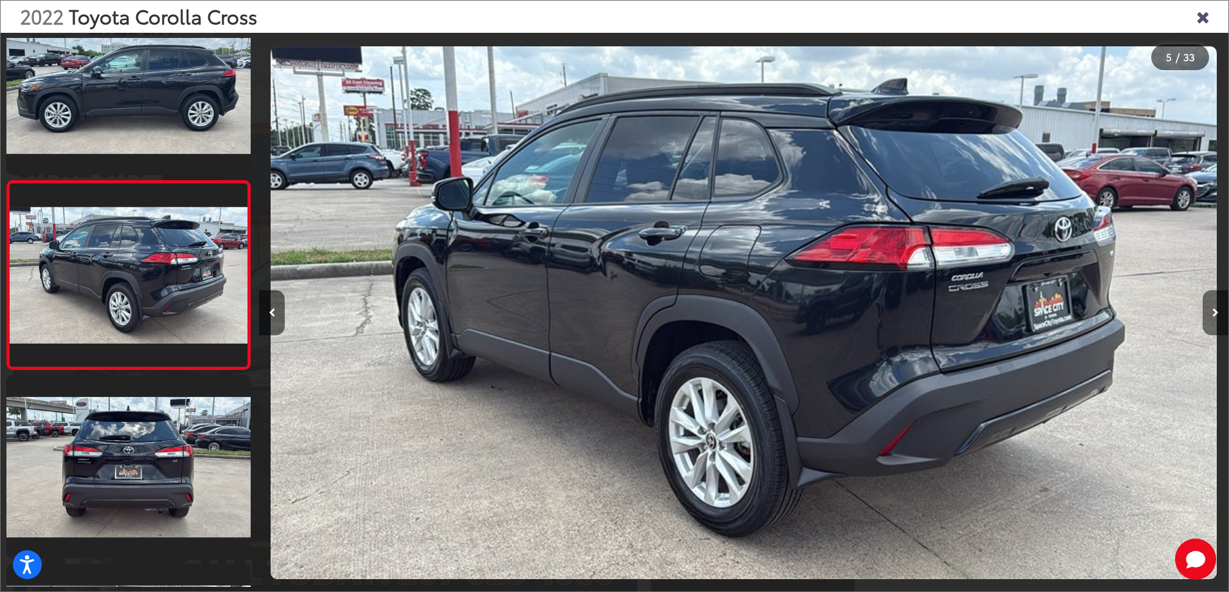
click at [1217, 319] on button "Next image" at bounding box center [1216, 312] width 26 height 45
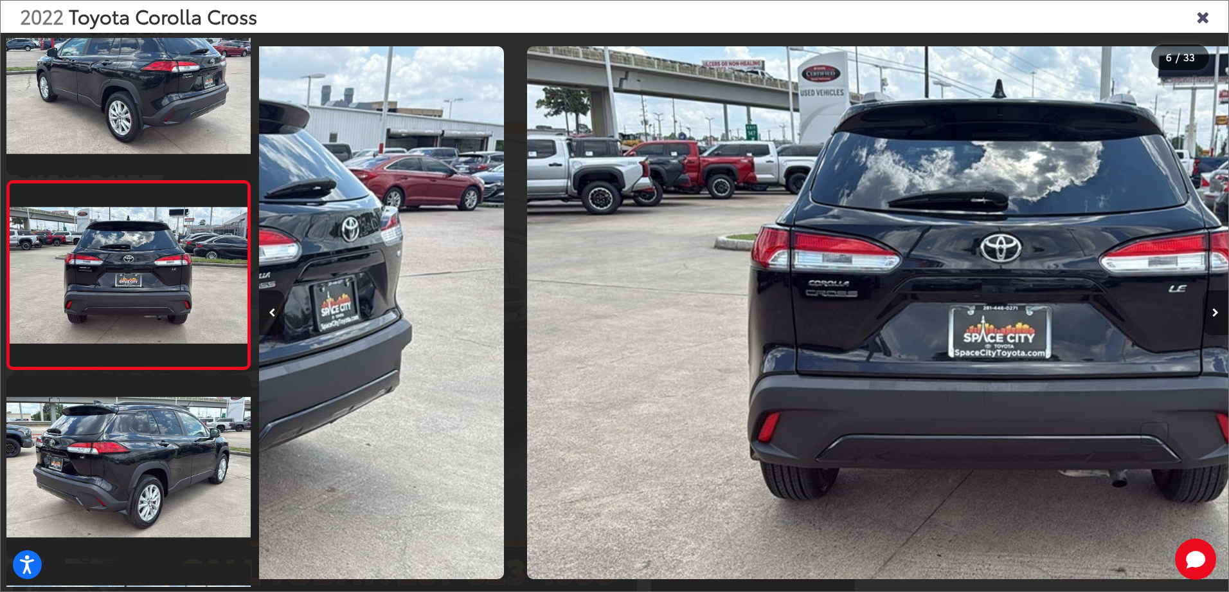
scroll to position [0, 4848]
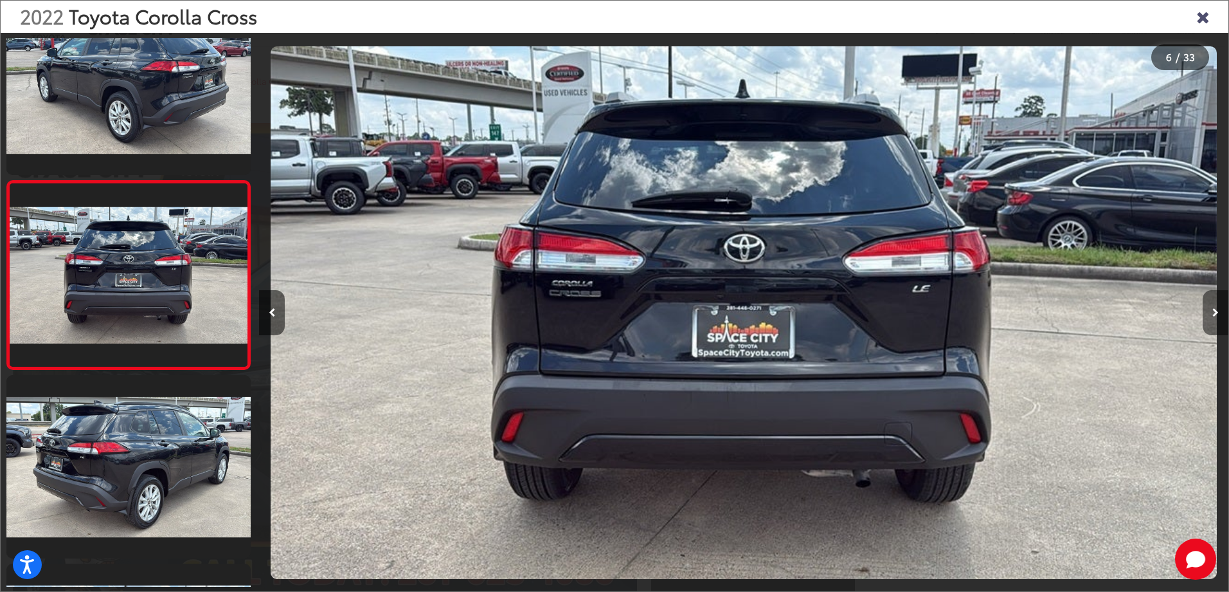
click at [1217, 319] on button "Next image" at bounding box center [1216, 312] width 26 height 45
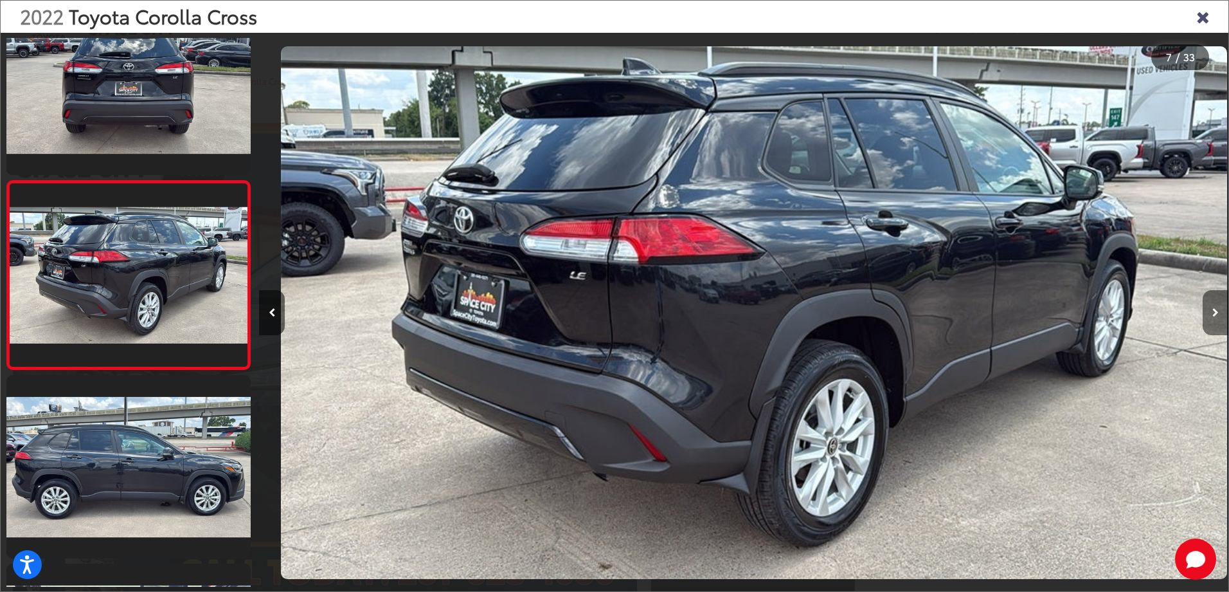
scroll to position [0, 5818]
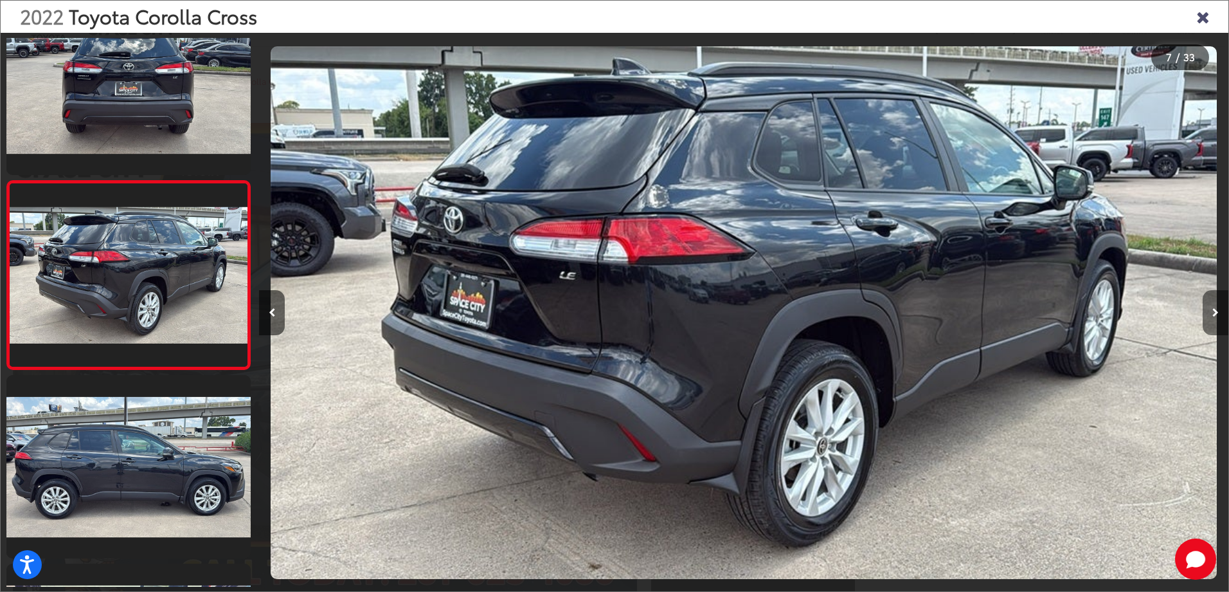
click at [1217, 319] on button "Next image" at bounding box center [1216, 312] width 26 height 45
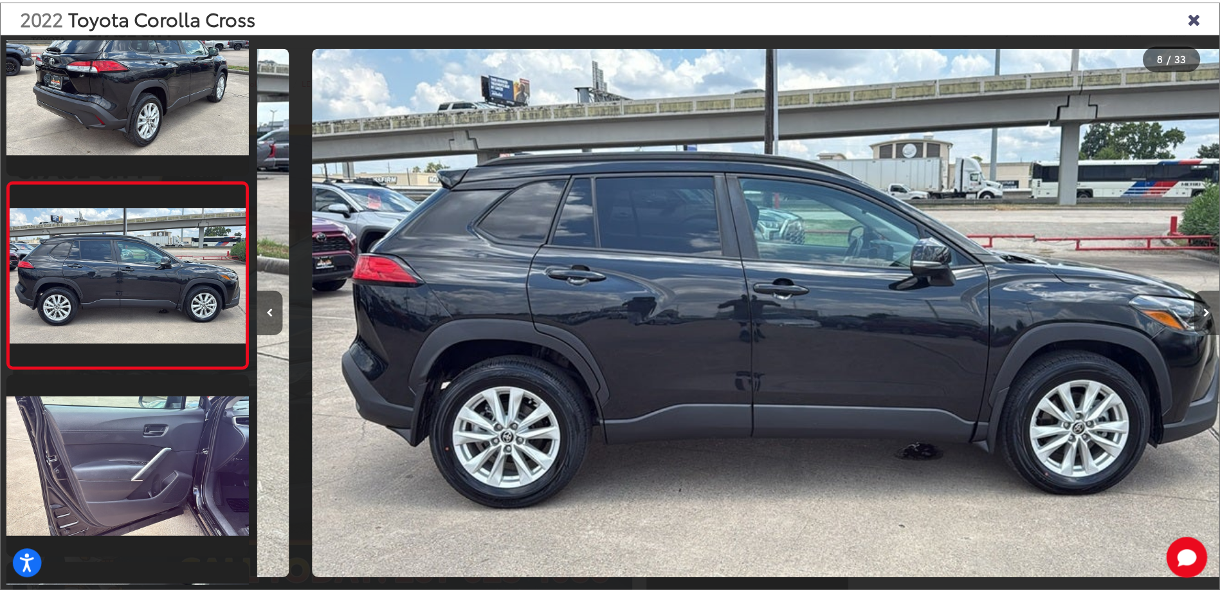
scroll to position [0, 6787]
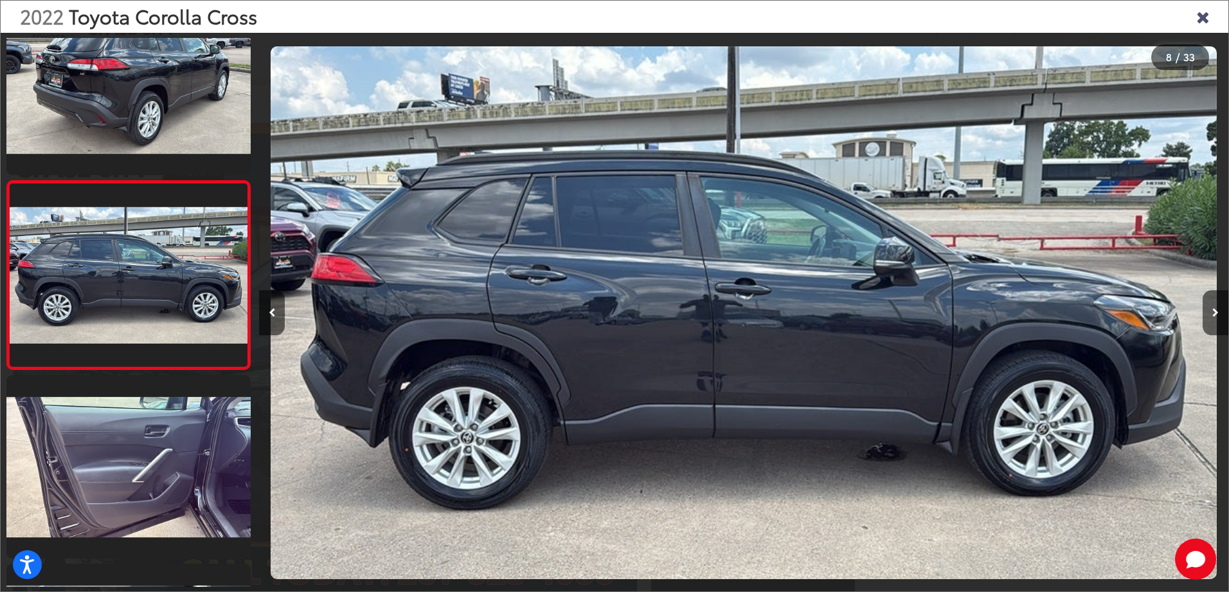
click at [1215, 11] on div "2022 Toyota Corolla Cross" at bounding box center [615, 17] width 1228 height 32
click at [1205, 17] on icon "Close gallery" at bounding box center [1203, 16] width 13 height 17
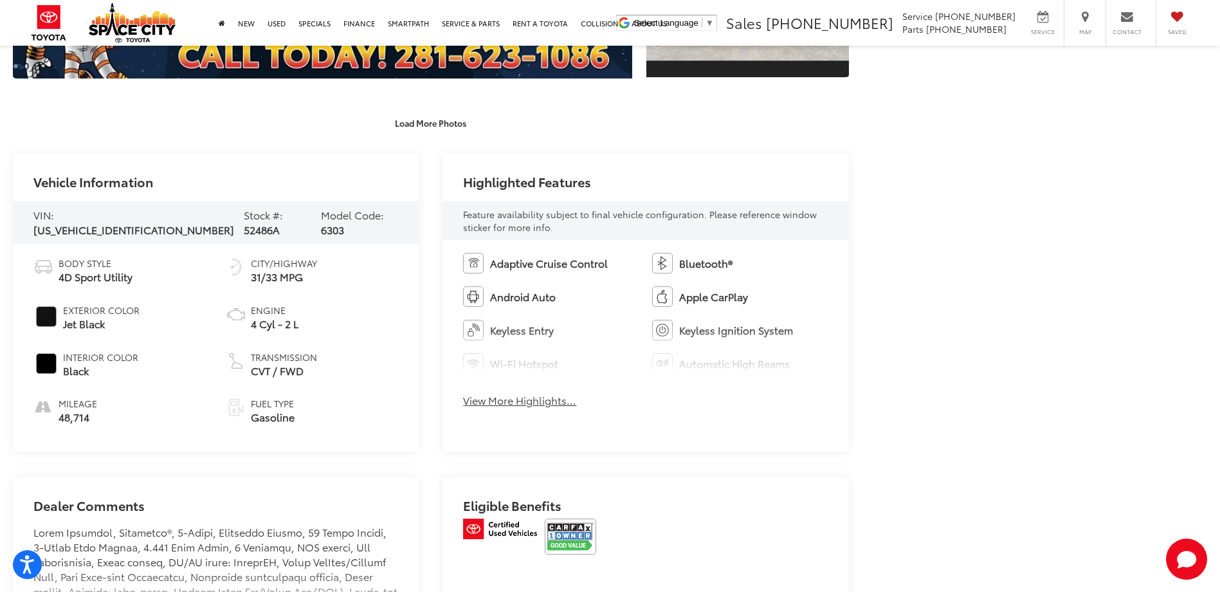
scroll to position [0, 0]
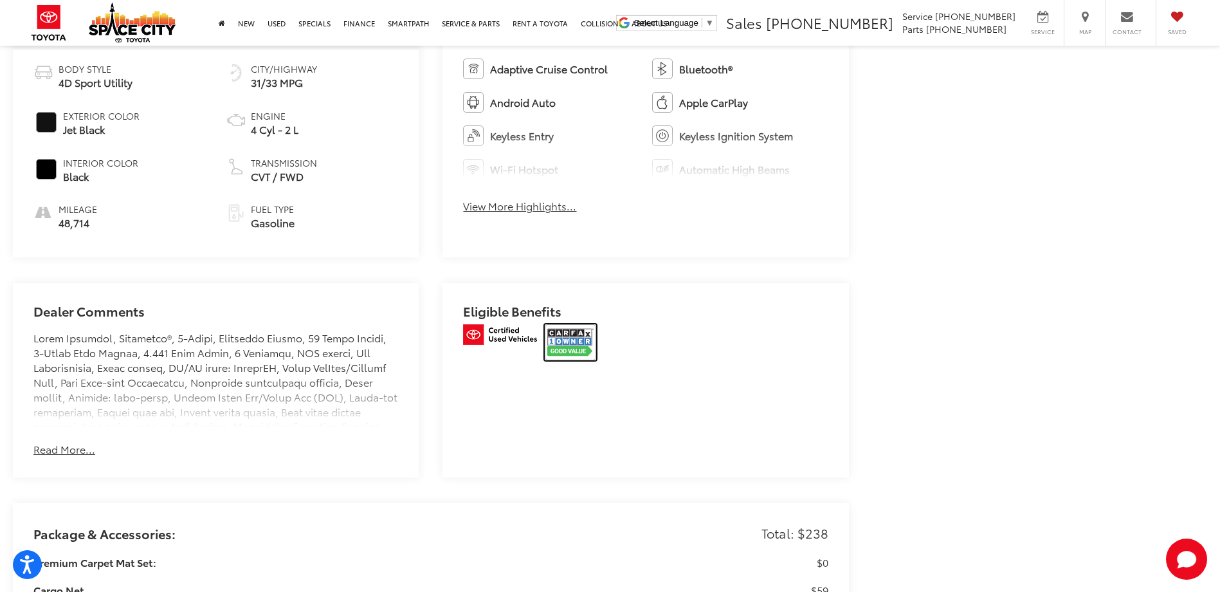
click at [574, 330] on img at bounding box center [570, 342] width 51 height 36
